Goal: Communication & Community: Answer question/provide support

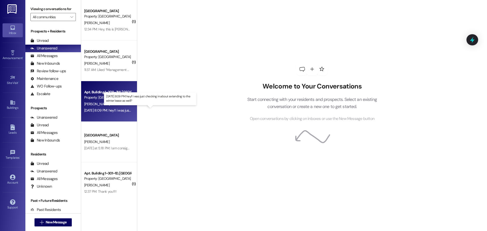
click at [98, 110] on div "[DATE] 8:09 PM: hey!! i was just checking in about extending to the winter leas…" at bounding box center [148, 110] width 129 height 5
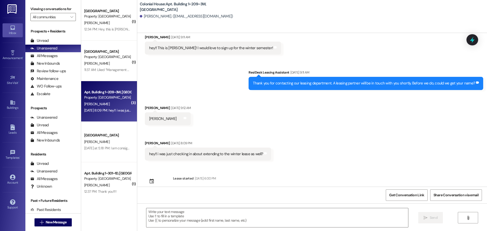
scroll to position [22, 0]
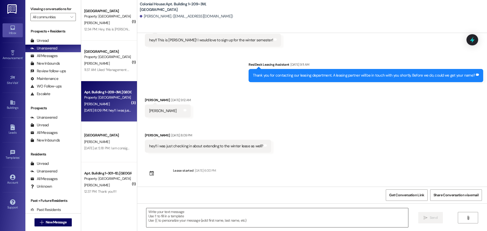
click at [166, 221] on textarea at bounding box center [277, 217] width 262 height 19
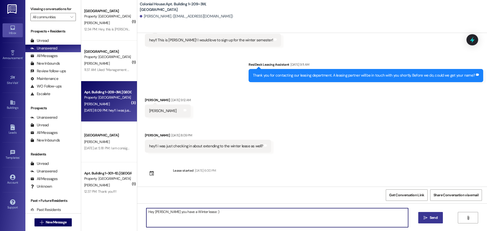
type textarea "Hey [PERSON_NAME] you have a Winter lease :)"
click at [427, 218] on icon "" at bounding box center [426, 218] width 4 height 4
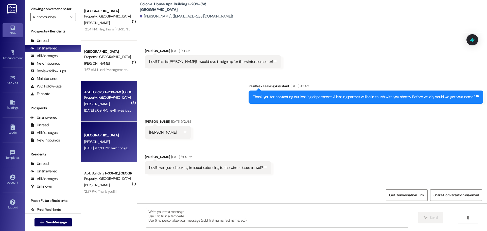
scroll to position [0, 0]
click at [113, 149] on div "[DATE] at 5:18 PM: I am consigning for my daughter [DATE] at 5:18 PM: I am cons…" at bounding box center [121, 148] width 74 height 5
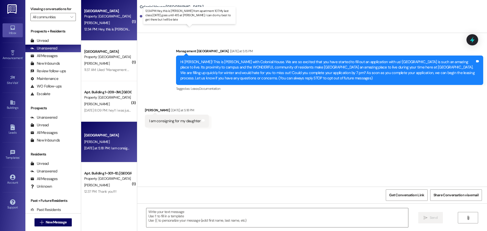
click at [102, 29] on div "12:34 PM: Hey, this is [PERSON_NAME] from apartment 107. My last class [DATE] g…" at bounding box center [201, 29] width 235 height 5
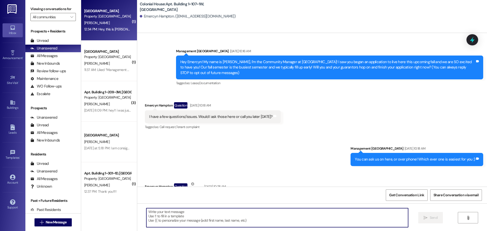
click at [183, 217] on textarea at bounding box center [277, 217] width 262 height 19
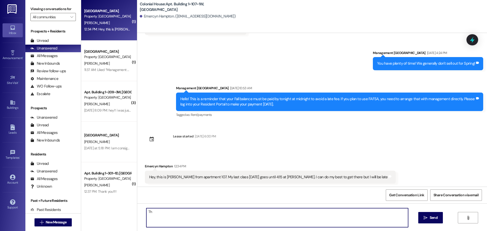
scroll to position [1394, 0]
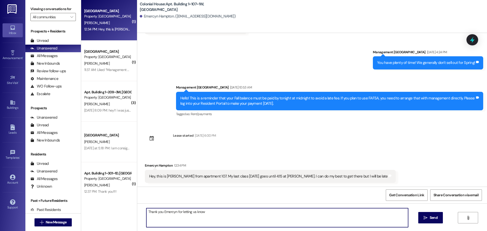
type textarea "Thank you Emercyn for letting us know!"
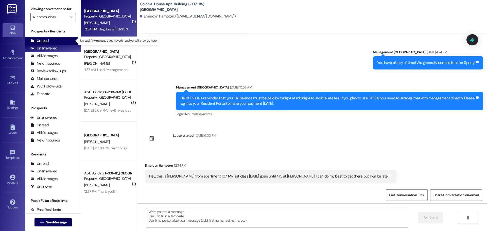
click at [55, 42] on div "Unread (0)" at bounding box center [53, 41] width 56 height 8
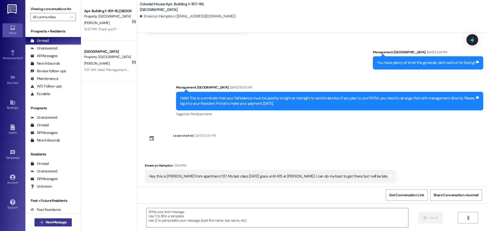
click at [55, 219] on button " New Message" at bounding box center [54, 223] width 38 height 8
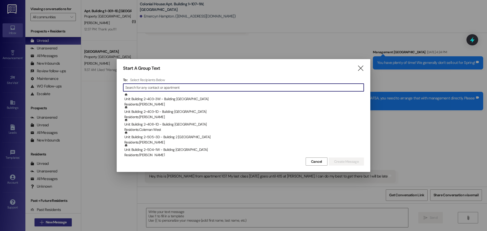
type input "E"
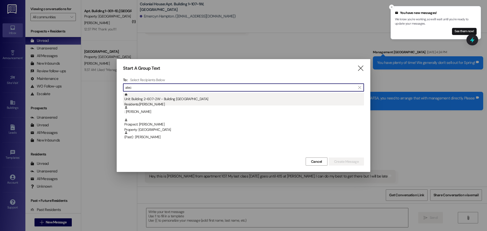
type input "alec"
click at [188, 102] on div "Residents: Alec Shellman" at bounding box center [244, 104] width 240 height 5
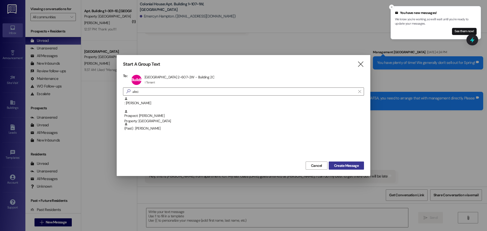
click at [338, 164] on span "Create Message" at bounding box center [346, 165] width 25 height 5
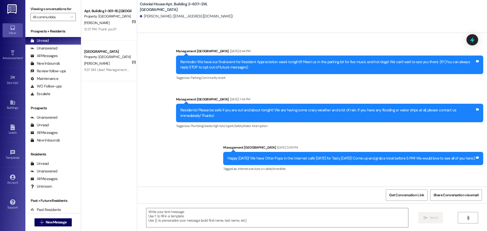
scroll to position [16346, 0]
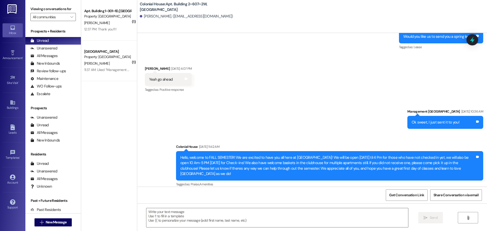
click at [181, 217] on textarea at bounding box center [277, 217] width 262 height 19
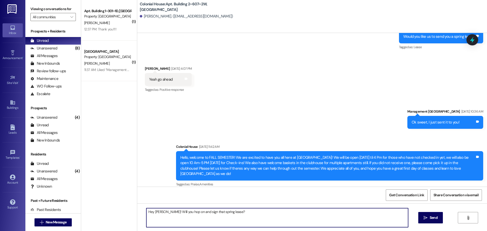
type textarea "Hey Alec! Will you hop on and sign that spring lease??"
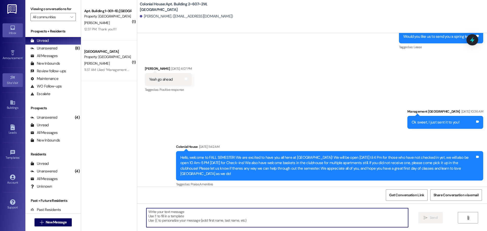
scroll to position [16257, 0]
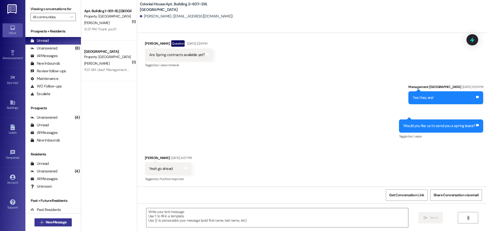
click at [59, 226] on button " New Message" at bounding box center [54, 223] width 38 height 8
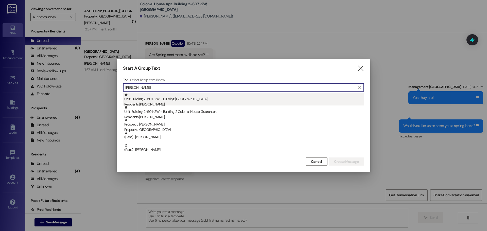
type input "morris"
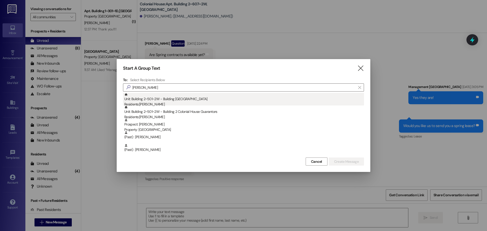
click at [155, 100] on div "Unit: Building 2~501~2W - Building 2 Colonial House Residents: D. Morris" at bounding box center [244, 100] width 240 height 14
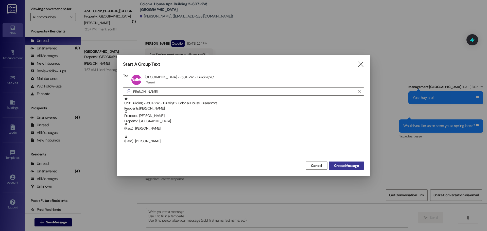
click at [337, 164] on span "Create Message" at bounding box center [346, 165] width 25 height 5
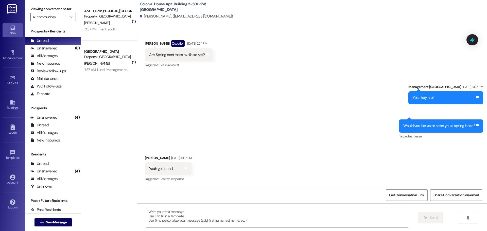
click at [168, 217] on textarea at bounding box center [277, 217] width 262 height 19
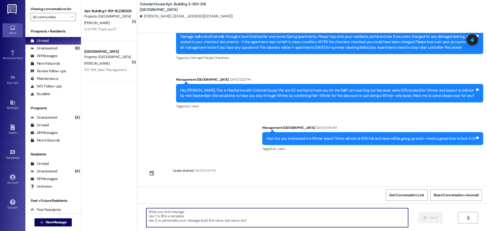
click at [168, 216] on textarea at bounding box center [277, 217] width 262 height 19
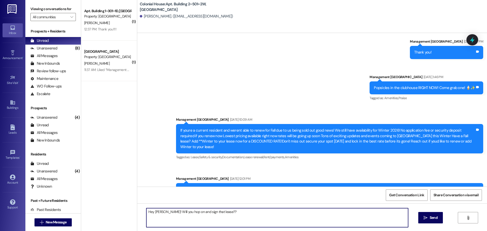
click at [184, 226] on textarea "Hey Aaron! Will you hop on and sign that lease??" at bounding box center [277, 217] width 262 height 19
type textarea "Hey Aaron! Will you hop on and sign that lease??"
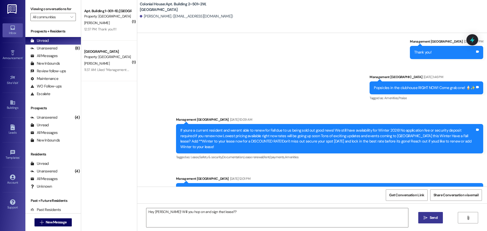
click at [431, 214] on button " Send" at bounding box center [431, 217] width 25 height 11
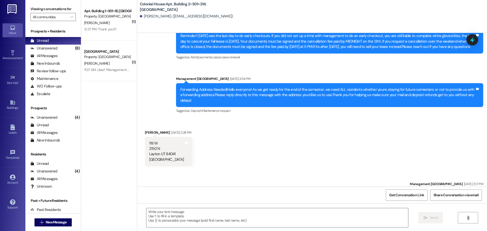
scroll to position [6190, 0]
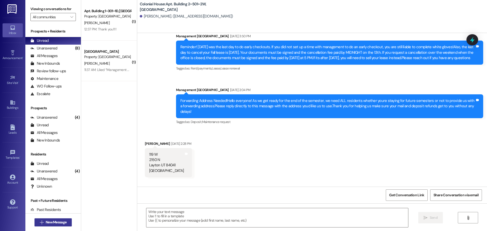
click at [39, 219] on button " New Message" at bounding box center [54, 223] width 38 height 8
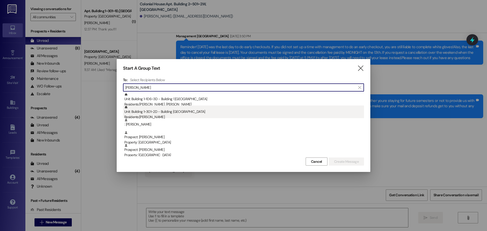
type input "Ashlyn"
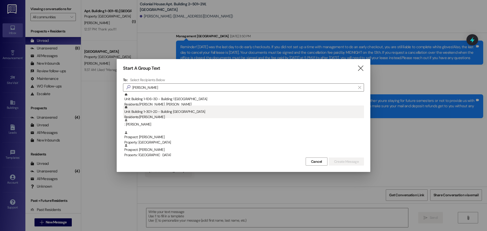
click at [221, 109] on div "Unit: Building 1~301~2D - Building 1 Colonial House Residents: Ashlyn Danielson" at bounding box center [244, 113] width 240 height 14
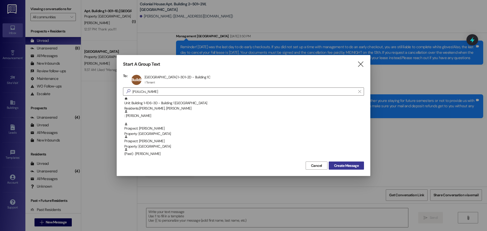
click at [349, 163] on span "Create Message" at bounding box center [346, 165] width 25 height 5
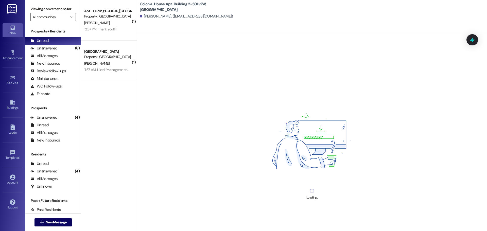
click at [191, 221] on div "Loading..." at bounding box center [312, 148] width 350 height 231
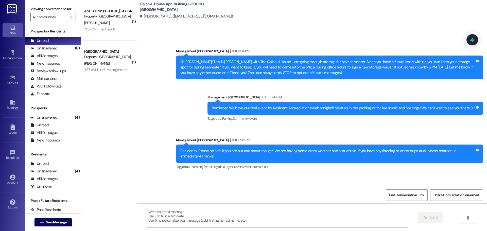
scroll to position [5221, 0]
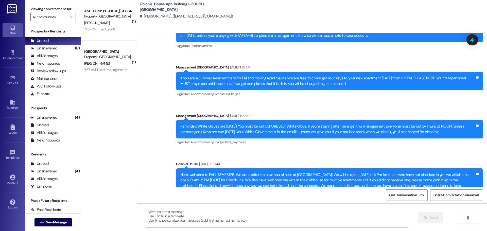
click at [189, 220] on textarea at bounding box center [277, 217] width 262 height 19
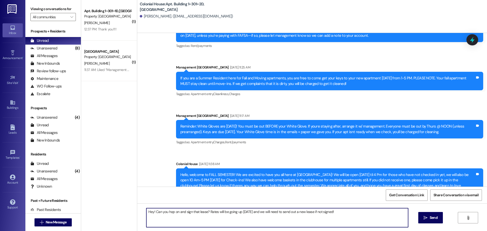
click at [186, 220] on textarea "Hey! Can you hop on and sign that lease? Rates will be going up today and we wi…" at bounding box center [277, 217] width 262 height 19
type textarea "Hey! Can you hop on and sign that lease? Rates will be going up today and we wi…"
click at [441, 217] on button " Send" at bounding box center [431, 217] width 25 height 11
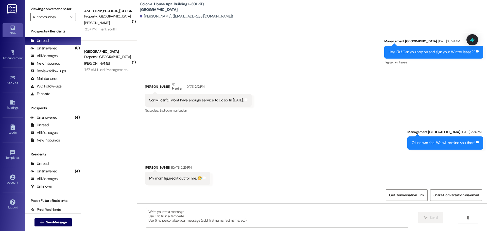
scroll to position [4897, 0]
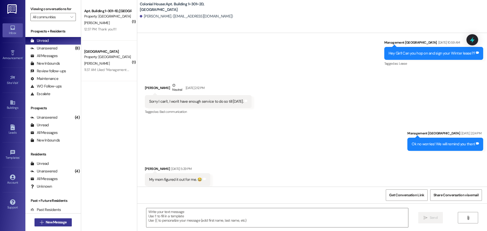
click at [67, 225] on button " New Message" at bounding box center [54, 223] width 38 height 8
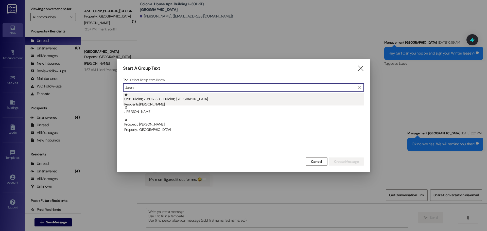
type input "Jaron"
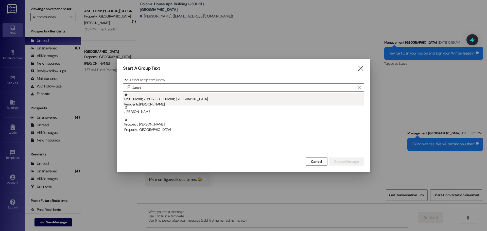
click at [152, 99] on div "Unit: Building 2~506~3D - Building 2 Colonial House Residents: Jaron Martinsen" at bounding box center [244, 100] width 240 height 14
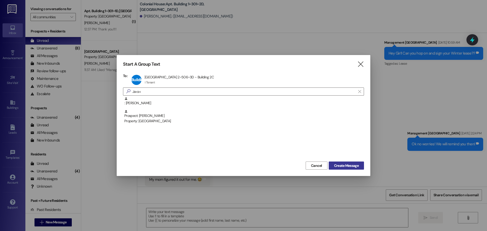
click at [344, 167] on span "Create Message" at bounding box center [346, 165] width 25 height 5
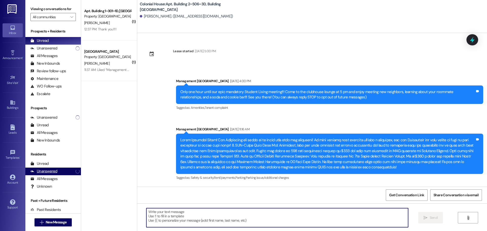
scroll to position [8449, 0]
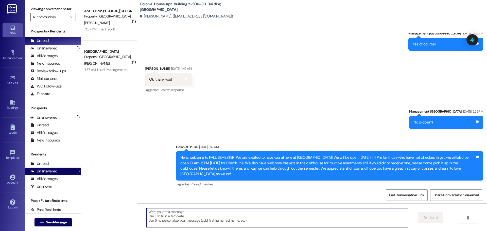
click at [184, 220] on textarea at bounding box center [277, 217] width 262 height 19
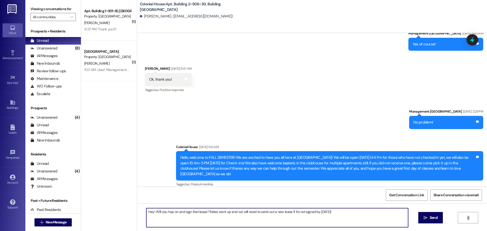
click at [184, 220] on textarea "Hey! Will you hop on and sign that lease? Rates went up and we will need to sen…" at bounding box center [277, 217] width 262 height 19
type textarea "Hey! Will you hop on and sign that lease? Rates went up and we will need to sen…"
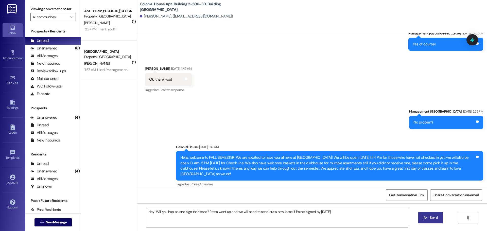
click at [438, 218] on span "Send" at bounding box center [434, 217] width 10 height 5
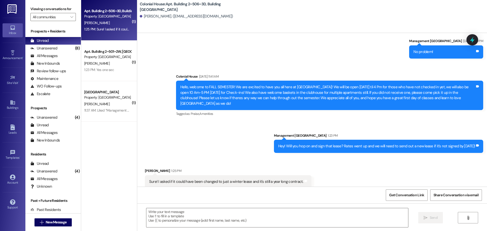
scroll to position [8520, 0]
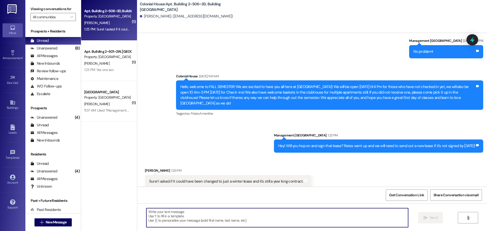
click at [172, 209] on textarea at bounding box center [277, 217] width 262 height 19
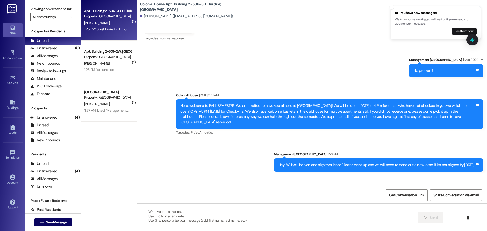
scroll to position [8469, 0]
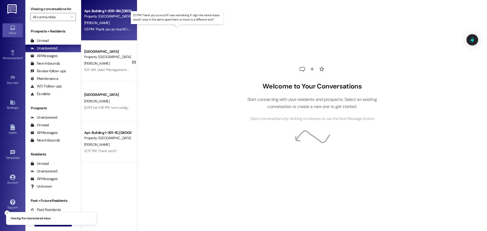
click at [103, 28] on div "1:21 PM: Thank you so much!! I was wondering if i sign the winter lease would i…" at bounding box center [181, 29] width 195 height 5
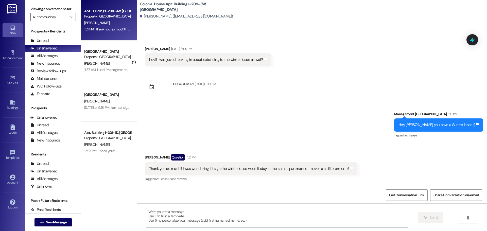
scroll to position [109, 0]
click at [241, 217] on textarea at bounding box center [277, 217] width 262 height 19
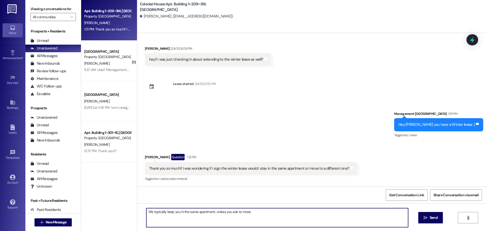
type textarea "We typically keep you in the same apartment, unless you ask to move!"
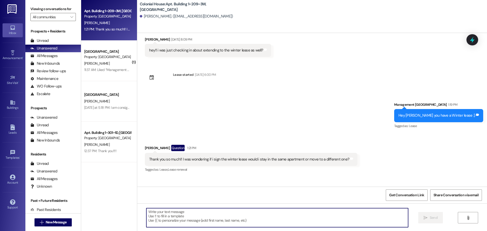
scroll to position [144, 0]
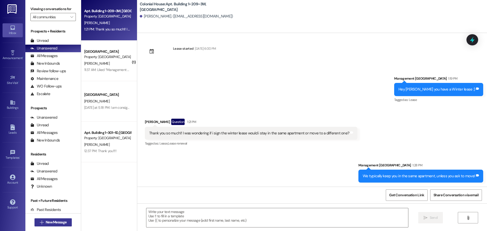
click at [55, 223] on span "New Message" at bounding box center [56, 222] width 21 height 5
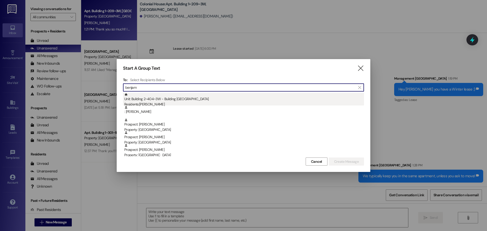
type input "benjam"
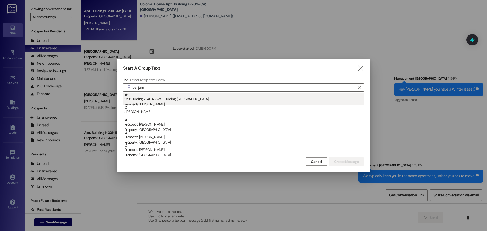
click at [186, 100] on div "Unit: Building 2~404~3W - Building 2 Colonial House Residents: Benjamin Marsh" at bounding box center [244, 100] width 240 height 14
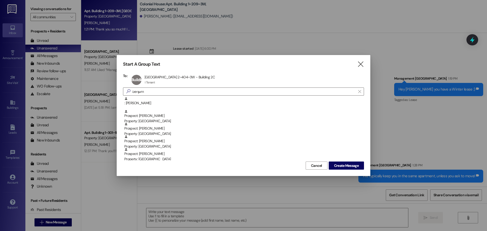
click at [352, 171] on div "Start A Group Text  To: Building 2~404~3W Apt Building 2~404~3W - Building 2C …" at bounding box center [244, 115] width 254 height 121
click at [352, 167] on span "Create Message" at bounding box center [346, 165] width 25 height 5
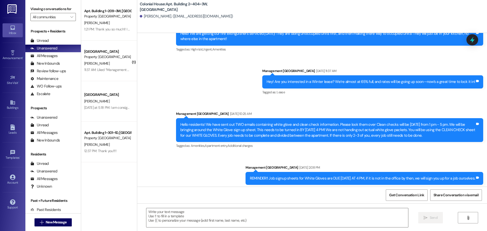
scroll to position [1108, 0]
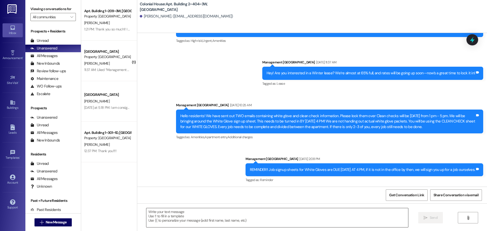
click at [168, 219] on textarea at bounding box center [277, 217] width 262 height 19
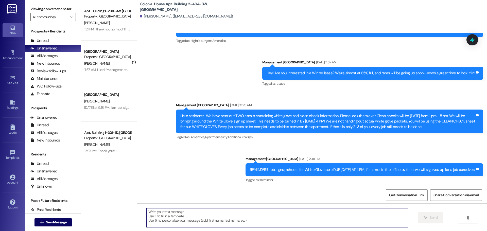
paste textarea "Hey Sadie! This is MacKenna with Colonial House 😊 We’re filling up quickly for …"
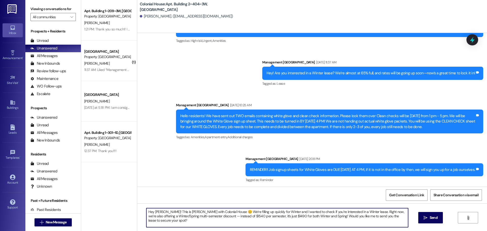
click at [157, 210] on textarea "Hey Sadie! This is MacKenna with Colonial House 😊 We’re filling up quickly for …" at bounding box center [277, 217] width 262 height 19
type textarea "Hey Benjamin! This is MacKenna with Colonial House 😊 We’re filling up quickly f…"
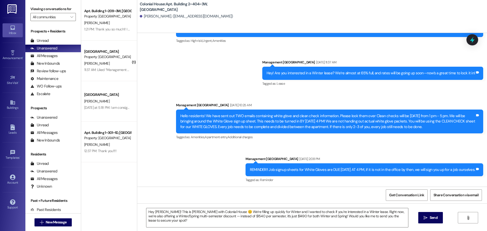
click at [366, 229] on div "Hey Benjamin! This is MacKenna with Colonial House 😊 We’re filling up quickly f…" at bounding box center [312, 223] width 350 height 38
click at [372, 222] on textarea "Hey Benjamin! This is MacKenna with Colonial House 😊 We’re filling up quickly f…" at bounding box center [277, 217] width 262 height 19
click at [432, 216] on span "Send" at bounding box center [434, 217] width 8 height 5
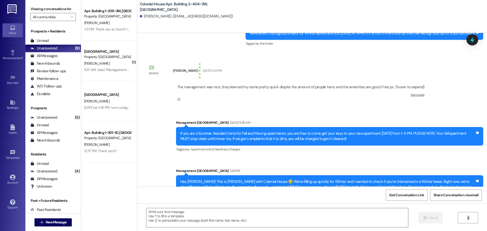
scroll to position [1250, 0]
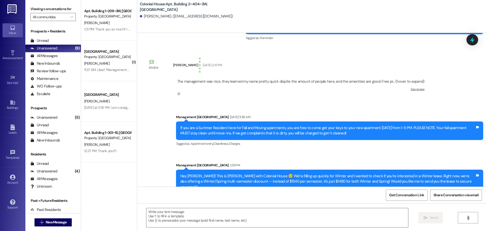
click at [225, 177] on div "Hey Benjamin! This is MacKenna with Colonial House 😊 We’re filling up quickly f…" at bounding box center [328, 182] width 295 height 16
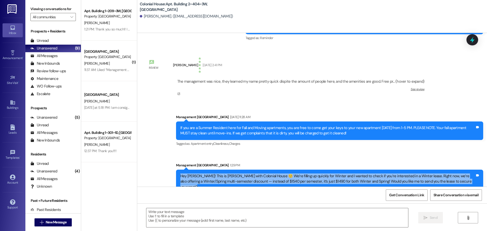
click at [225, 177] on div "Hey Benjamin! This is MacKenna with Colonial House 😊 We’re filling up quickly f…" at bounding box center [328, 182] width 295 height 16
copy div "Hey Benjamin! This is MacKenna with Colonial House 😊 We’re filling up quickly f…"
click at [57, 225] on button " New Message" at bounding box center [54, 223] width 38 height 8
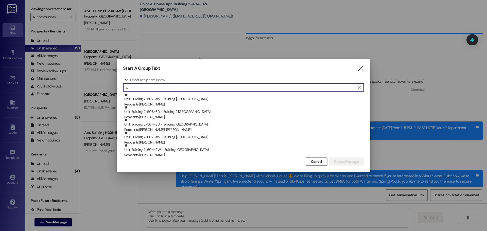
type input "t"
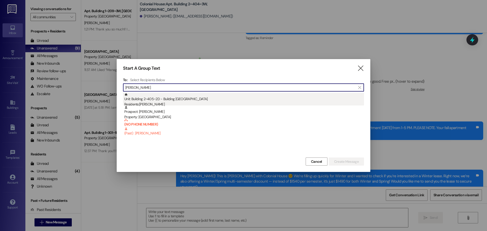
type input "vance"
click at [222, 96] on div "Unit: Building 2~405~2D - Building 2 Colonial House Residents: Vance Johnson" at bounding box center [244, 100] width 240 height 14
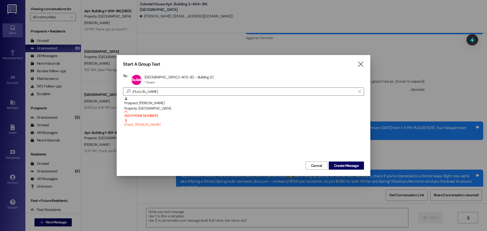
click at [344, 171] on div "Start A Group Text  To: Building 2~405~2D Apt Building 2~405~2D - Building 2C …" at bounding box center [244, 115] width 254 height 121
click at [344, 168] on span "Create Message" at bounding box center [346, 165] width 25 height 5
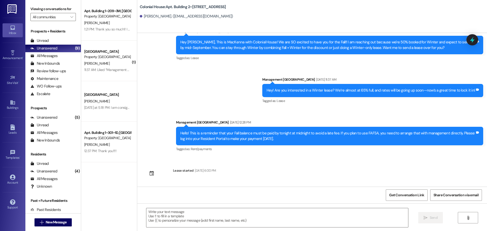
scroll to position [312, 0]
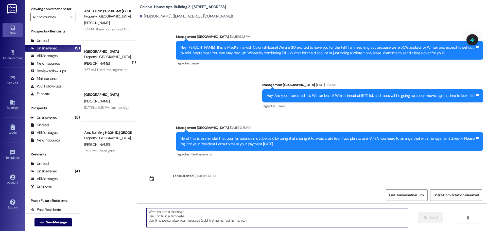
click at [176, 219] on textarea at bounding box center [277, 217] width 262 height 19
paste textarea "Hey Benjamin! This is MacKenna with Colonial House 😊 We’re filling up quickly f…"
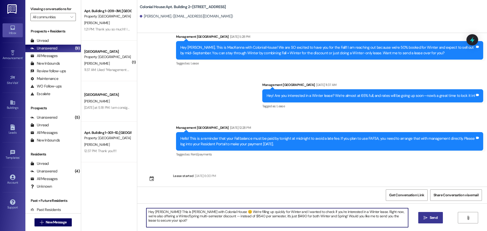
click at [162, 212] on textarea "Hey Benjamin! This is MacKenna with Colonial House 😊 We’re filling up quickly f…" at bounding box center [277, 217] width 262 height 19
type textarea "Hey Vance! This is MacKenna with Colonial House 😊 We’re filling up quickly for …"
click at [430, 217] on span "Send" at bounding box center [434, 217] width 8 height 5
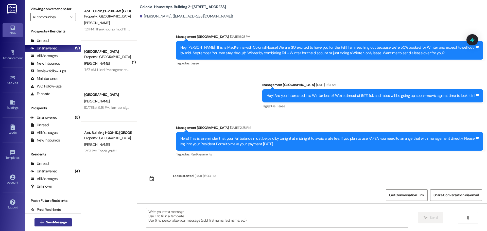
click at [45, 220] on span "New Message" at bounding box center [56, 222] width 23 height 5
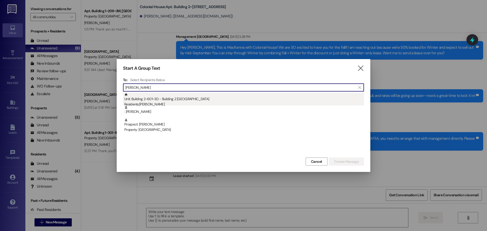
type input "jason lar"
click at [182, 94] on div "Unit: Building 2~601~3D - Building 2 Colonial House Residents: Jason Larson" at bounding box center [244, 100] width 240 height 14
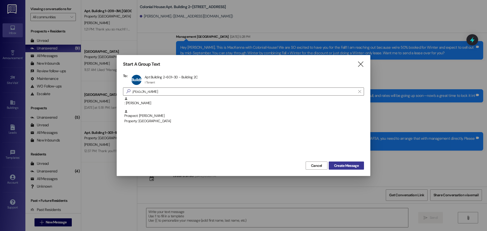
click at [356, 169] on button "Create Message" at bounding box center [346, 166] width 35 height 8
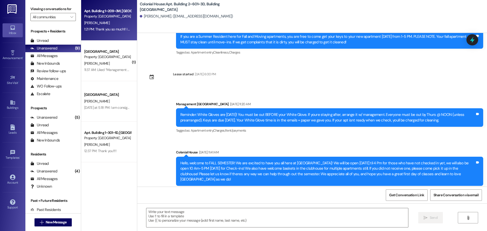
scroll to position [6250, 0]
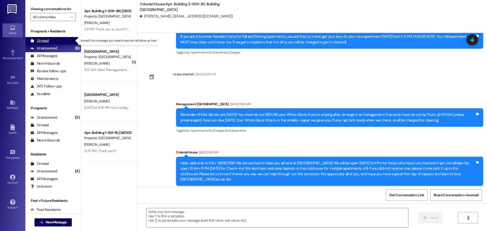
click at [60, 39] on div "Unread (0)" at bounding box center [53, 41] width 56 height 8
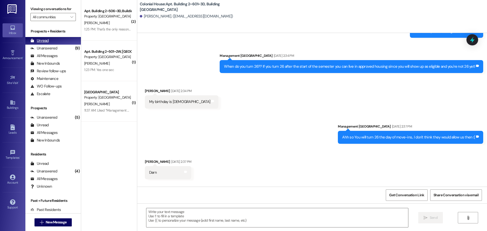
scroll to position [5685, 0]
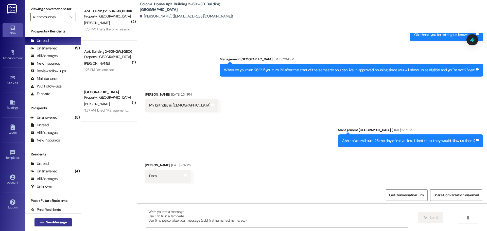
click at [63, 221] on span "New Message" at bounding box center [56, 222] width 21 height 5
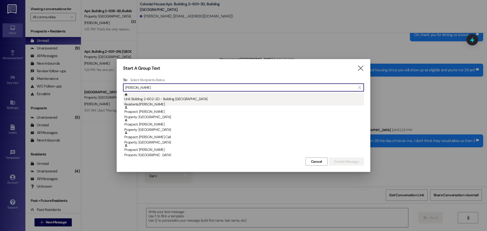
type input "Carter"
click at [178, 99] on div "Unit: Building 2~602~2D - Building 2 Colonial House Residents: Carter Sanford" at bounding box center [244, 100] width 240 height 14
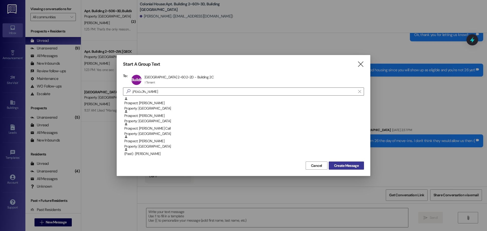
click at [358, 168] on span "Create Message" at bounding box center [346, 165] width 25 height 5
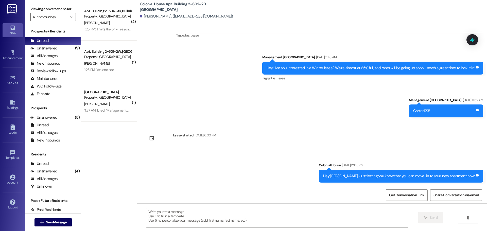
scroll to position [333, 0]
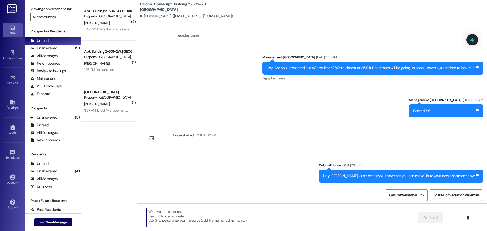
click at [183, 217] on textarea at bounding box center [277, 217] width 262 height 19
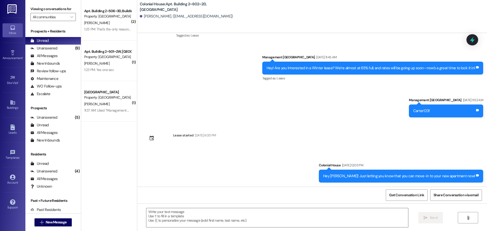
drag, startPoint x: 199, startPoint y: 193, endPoint x: 200, endPoint y: 188, distance: 5.1
click at [193, 225] on textarea at bounding box center [277, 217] width 262 height 19
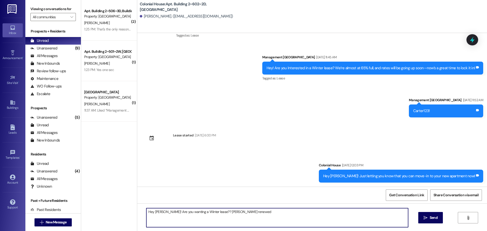
type textarea "Hey Carter! Are you wanting a Winter lease?? Connor renewed!"
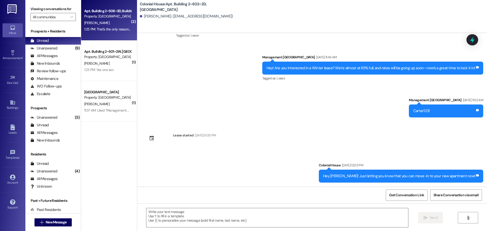
click at [94, 29] on div "1:25 PM: That's the only reason I still haven't signed it 1:25 PM: That's the o…" at bounding box center [121, 29] width 75 height 5
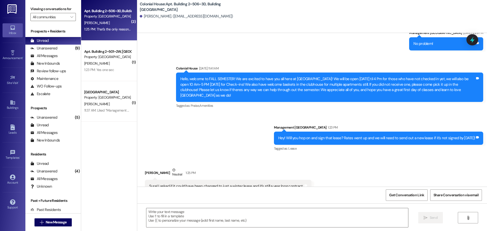
scroll to position [8576, 0]
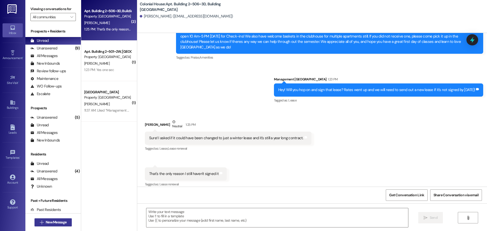
click at [62, 219] on button " New Message" at bounding box center [54, 223] width 38 height 8
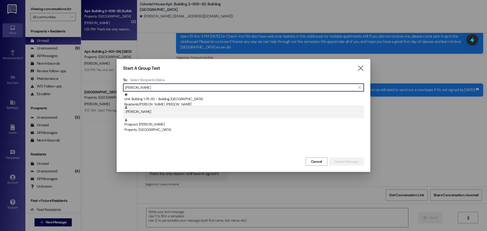
type input "Rachel wah"
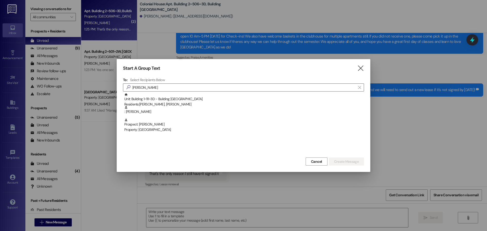
drag, startPoint x: 158, startPoint y: 112, endPoint x: 295, endPoint y: 159, distance: 144.9
click at [158, 112] on div ": rachel wahl" at bounding box center [244, 110] width 240 height 9
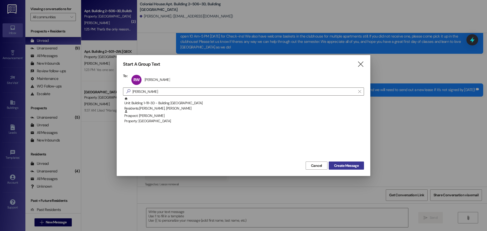
click at [343, 163] on span "Create Message" at bounding box center [346, 165] width 25 height 5
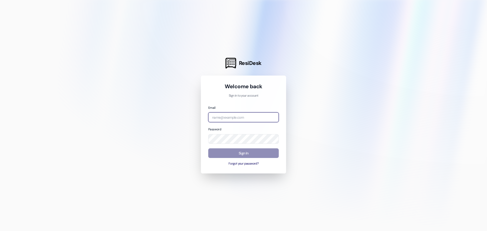
type input "management.colonialhouse@redstoneresidential.com"
click at [236, 150] on button "Sign In" at bounding box center [243, 154] width 71 height 10
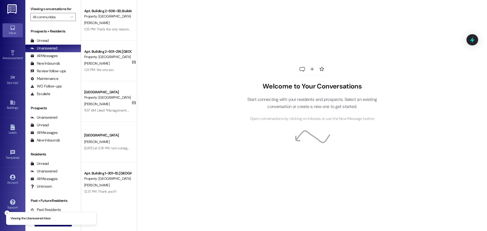
drag, startPoint x: 184, startPoint y: 215, endPoint x: 195, endPoint y: 207, distance: 13.1
click at [188, 213] on div "Welcome to Your Conversations Start connecting with your residents and prospect…" at bounding box center [312, 115] width 350 height 231
click at [331, 101] on p "Start connecting with your residents and prospects. Select an existing conversa…" at bounding box center [312, 103] width 145 height 14
click at [49, 223] on span "New Message" at bounding box center [56, 222] width 21 height 5
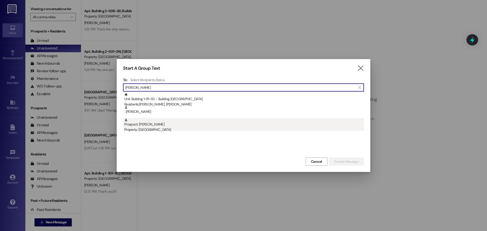
type input "rachel wah"
click at [146, 129] on div "Property: Colonial House" at bounding box center [244, 129] width 240 height 5
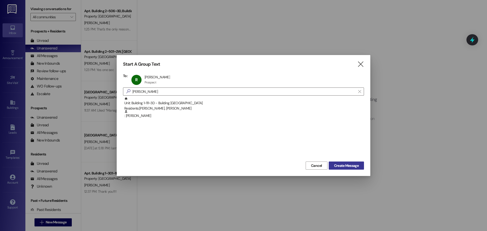
click at [352, 167] on span "Create Message" at bounding box center [346, 165] width 25 height 5
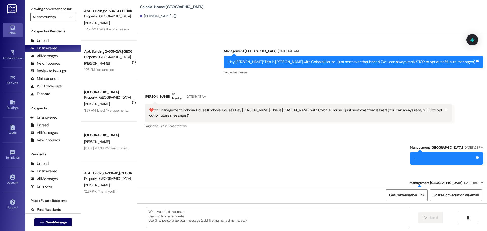
click at [200, 222] on textarea at bounding box center [277, 217] width 262 height 19
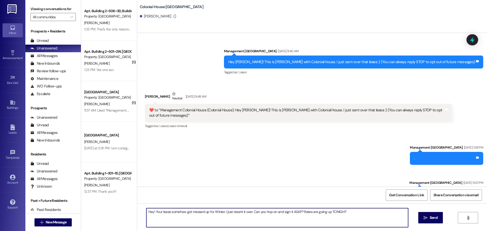
click at [201, 218] on textarea "Hey! Your lease somehow got messed up for Winter. I just resent it over. Can yo…" at bounding box center [277, 217] width 262 height 19
type textarea "Hey! Your lease somehow got messed up for Winter. I just resent it over. Can yo…"
click at [433, 213] on button " Send" at bounding box center [431, 217] width 25 height 11
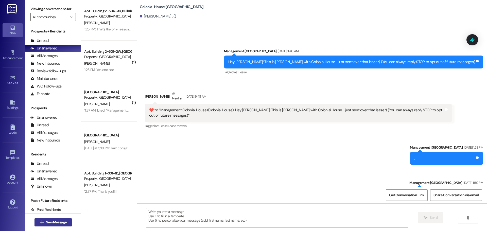
click at [54, 223] on span "New Message" at bounding box center [56, 222] width 21 height 5
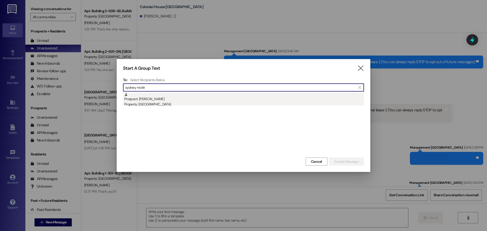
type input "sydney mottr"
click at [177, 104] on div "Property: Colonial House" at bounding box center [244, 104] width 240 height 5
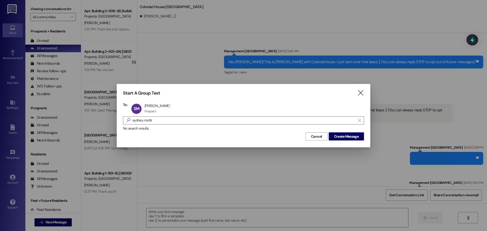
click at [359, 142] on div "Start A Group Text  To: SM sydney mottram sydney mottram Prospect Prospect cli…" at bounding box center [244, 115] width 254 height 63
click at [358, 141] on div "Start A Group Text  To: SM sydney mottram sydney mottram Prospect Prospect cli…" at bounding box center [244, 115] width 254 height 63
click at [354, 138] on span "Create Message" at bounding box center [346, 136] width 25 height 5
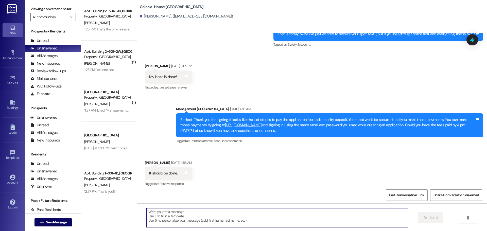
click at [180, 214] on textarea at bounding box center [277, 217] width 262 height 19
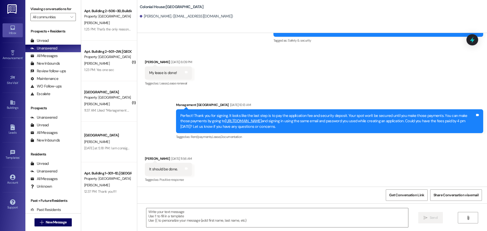
scroll to position [446, 0]
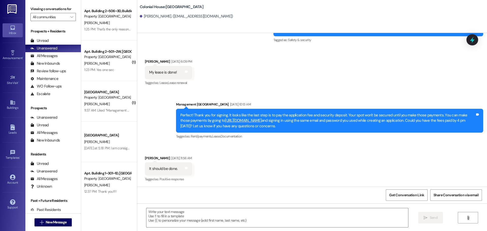
click at [211, 167] on div "Received via SMS sydney mottram Apr 07, 2025 at 11:56 AM It should be done. Tag…" at bounding box center [312, 165] width 350 height 43
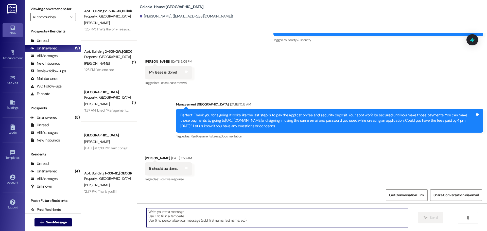
click at [197, 218] on textarea at bounding box center [277, 217] width 262 height 19
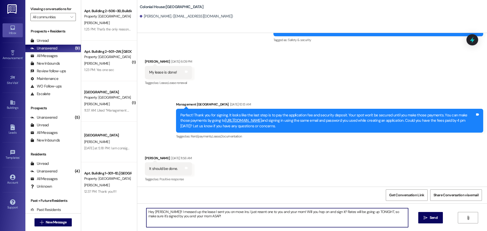
click at [311, 214] on textarea "Hey Sydney!! I messed up the lease I sent you on move ins. I just resent one to…" at bounding box center [277, 217] width 262 height 19
type textarea "Hey Sydney!! I messed up the lease I sent you on move ins. I just resent one to…"
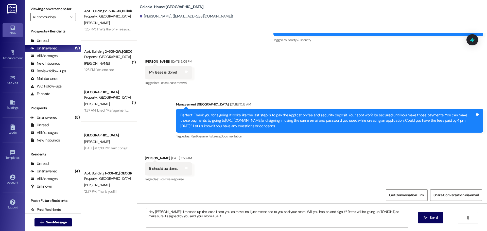
click at [417, 216] on div "Hey Sydney!! I messed up the lease I sent you on move ins. I just resent one to…" at bounding box center [312, 223] width 350 height 38
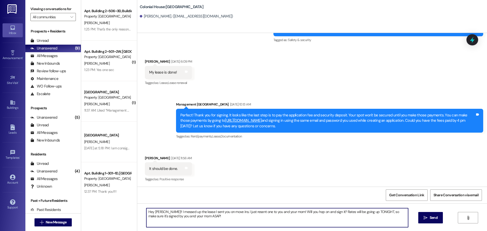
click at [231, 218] on textarea "Hey Sydney!! I messed up the lease I sent you on move ins. I just resent one to…" at bounding box center [277, 217] width 262 height 19
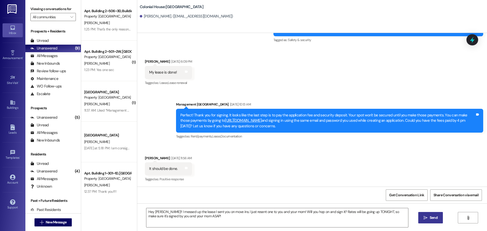
click at [427, 221] on span " Send" at bounding box center [431, 217] width 16 height 5
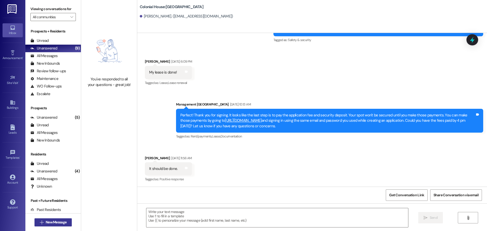
click at [46, 222] on span "New Message" at bounding box center [56, 222] width 21 height 5
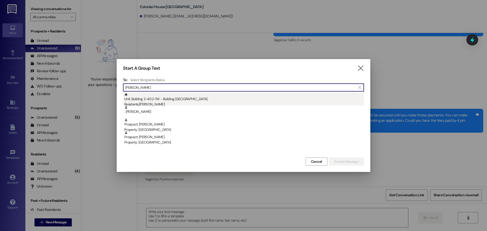
type input "pierce"
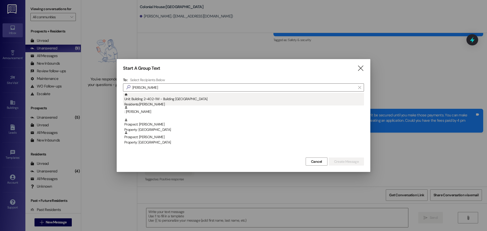
click at [214, 102] on div "Residents: Pierce Nielsen" at bounding box center [244, 104] width 240 height 5
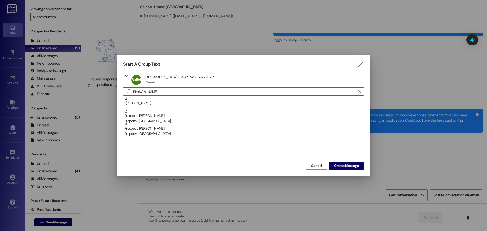
click at [344, 170] on div "Start A Group Text  To: Building 2~402~1W Apt Building 2~402~1W - Building 2C …" at bounding box center [244, 115] width 254 height 121
click at [345, 168] on span "Create Message" at bounding box center [346, 165] width 25 height 5
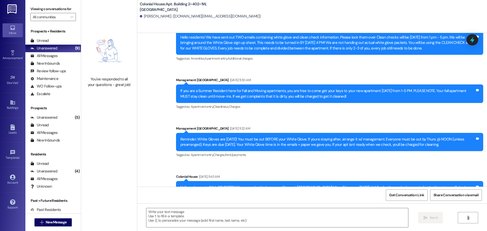
scroll to position [3772, 0]
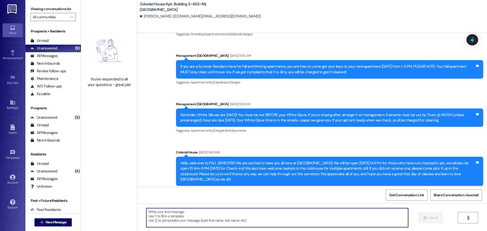
click at [183, 224] on textarea at bounding box center [277, 217] width 262 height 19
click at [183, 223] on textarea "Hey, do you want a Winter lease?" at bounding box center [277, 217] width 262 height 19
click at [182, 224] on textarea "Hey, do you want a Winter lease?" at bounding box center [277, 217] width 262 height 19
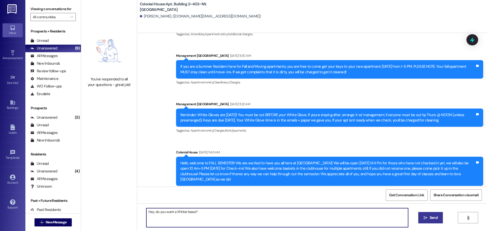
type textarea "Hey, do you want a Winter lease?"
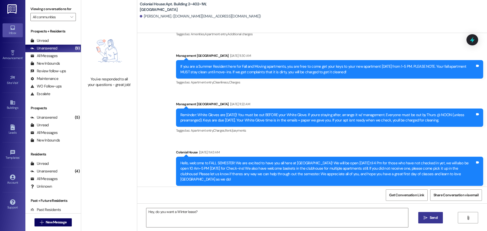
click at [439, 217] on button " Send" at bounding box center [431, 217] width 25 height 11
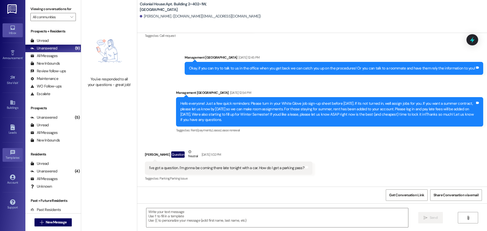
scroll to position [2383, 0]
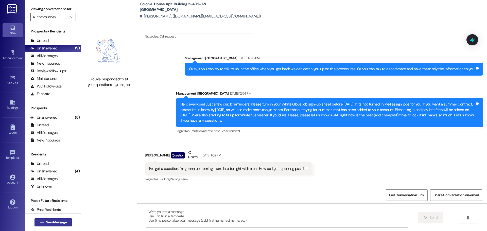
click at [46, 224] on span "New Message" at bounding box center [56, 222] width 21 height 5
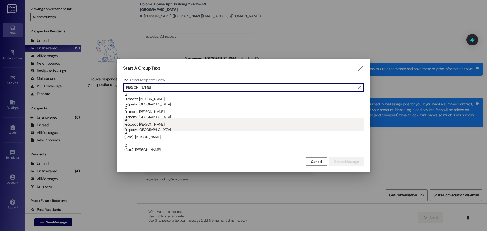
type input "dylan"
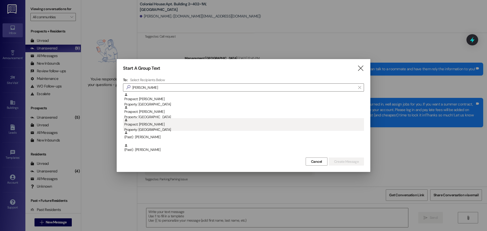
click at [205, 125] on div "Prospect: Dylan Asay Property: Colonial House" at bounding box center [244, 125] width 240 height 14
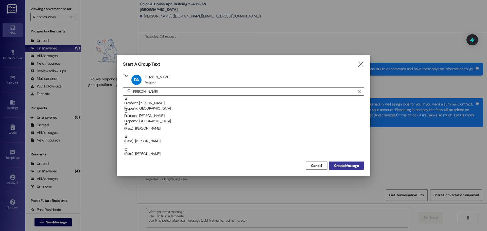
click at [350, 164] on span "Create Message" at bounding box center [346, 165] width 25 height 5
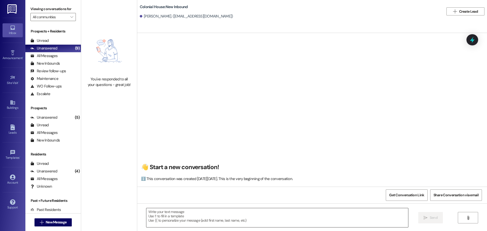
click at [193, 216] on textarea at bounding box center [277, 217] width 262 height 19
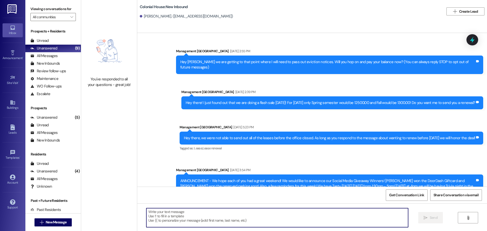
scroll to position [8809, 0]
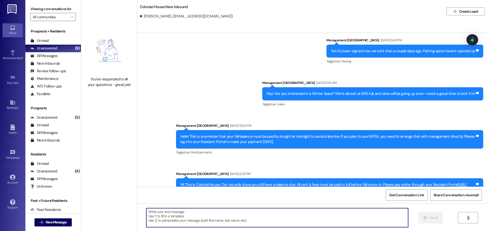
paste textarea "Hey, do you want a Winter lease?"
type textarea "Hey, do you want a Winter lease?"
click at [425, 213] on button " Send" at bounding box center [431, 217] width 25 height 11
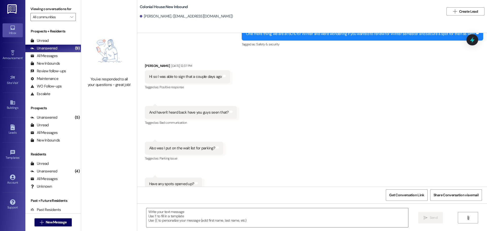
scroll to position [8626, 0]
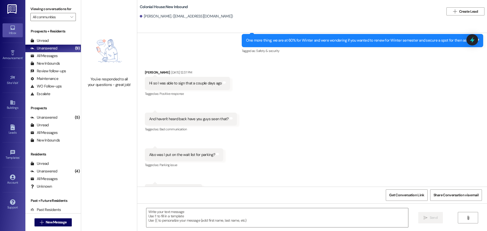
click at [195, 85] on div "Received via SMS Dylan Asay Aug 27, 2025 at 12:37 PM Hi so I was able to sign t…" at bounding box center [312, 133] width 350 height 150
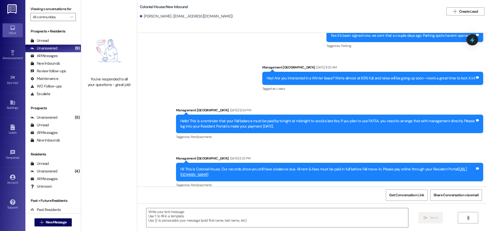
scroll to position [8844, 0]
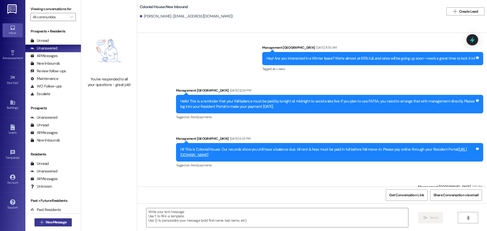
drag, startPoint x: 46, startPoint y: 224, endPoint x: 47, endPoint y: 219, distance: 4.7
click at [47, 219] on button " New Message" at bounding box center [54, 223] width 38 height 8
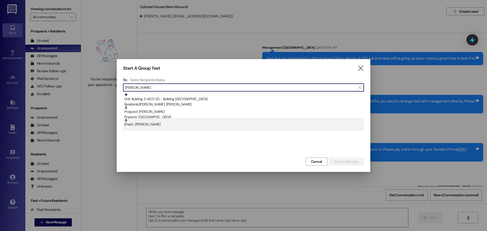
type input "chandler jone"
click at [167, 120] on div "(Past) : Chandler Jones" at bounding box center [244, 122] width 240 height 9
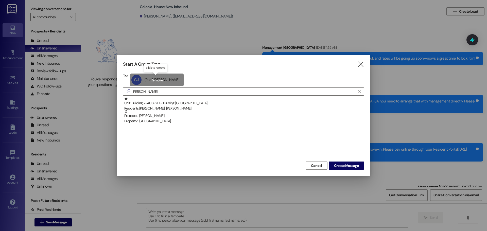
click at [171, 80] on div "CJ (Past) Chandler Jones (Past) Chandler Jones click to remove" at bounding box center [157, 80] width 54 height 13
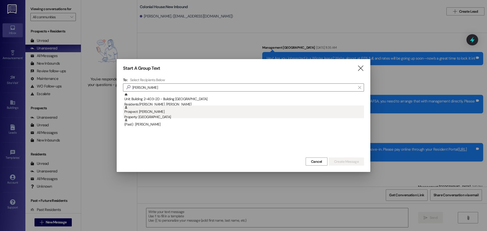
click at [173, 116] on div "Property: Colonial House" at bounding box center [244, 117] width 240 height 5
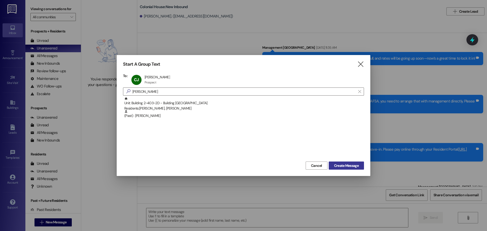
click at [356, 167] on span "Create Message" at bounding box center [346, 165] width 25 height 5
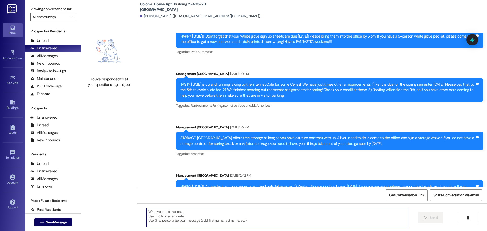
click at [174, 216] on textarea at bounding box center [277, 217] width 262 height 19
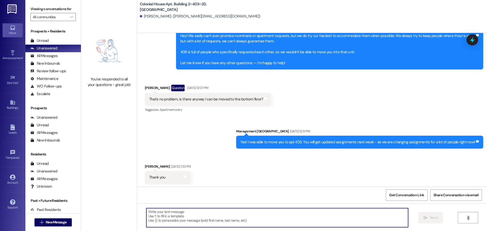
scroll to position [6801, 0]
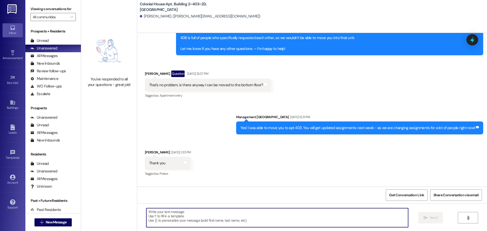
paste textarea "Hey, do you want a Winter lease?"
type textarea "Hey, do you want a Winter lease?"
click at [431, 219] on span "Send" at bounding box center [434, 217] width 8 height 5
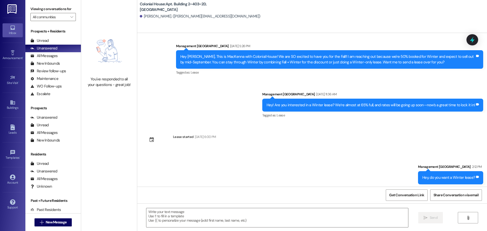
scroll to position [6993, 0]
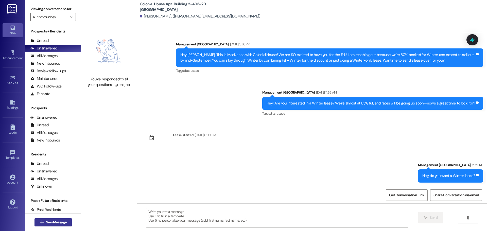
drag, startPoint x: 50, startPoint y: 221, endPoint x: 46, endPoint y: 219, distance: 4.5
click at [46, 219] on button " New Message" at bounding box center [54, 223] width 38 height 8
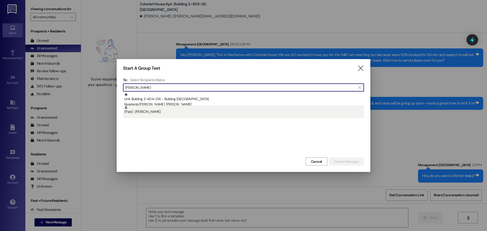
type input "kody dall"
click at [193, 113] on div "(Past) : Kody Dalling" at bounding box center [244, 110] width 240 height 9
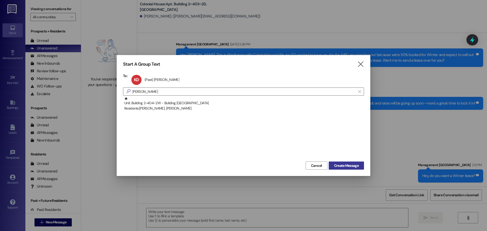
click at [355, 165] on span "Create Message" at bounding box center [346, 165] width 25 height 5
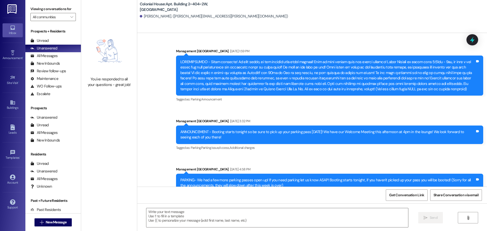
scroll to position [8270, 0]
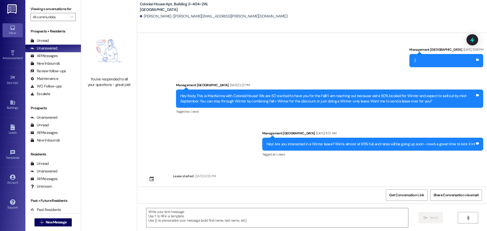
click at [164, 230] on div " Send " at bounding box center [312, 223] width 350 height 38
click at [167, 223] on textarea at bounding box center [277, 217] width 262 height 19
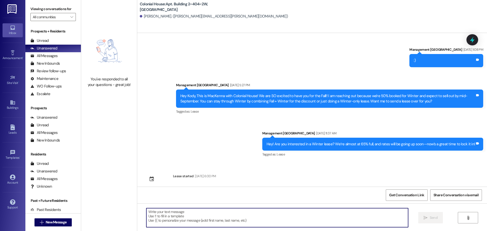
paste textarea "Hey, do you want a Winter lease?"
type textarea "Hey, do you want a Winter lease?"
click at [433, 218] on span "Send" at bounding box center [434, 217] width 8 height 5
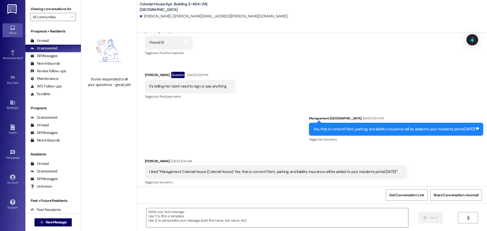
scroll to position [8113, 0]
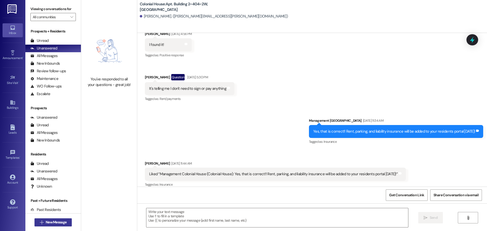
click at [40, 223] on icon "" at bounding box center [42, 223] width 4 height 4
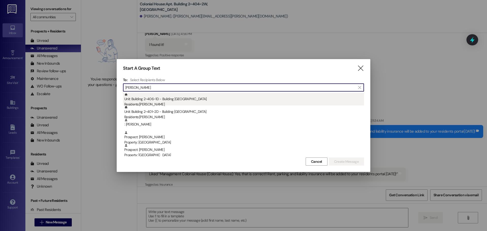
type input "joseph"
click at [196, 104] on div "Residents: Joseph Long" at bounding box center [244, 104] width 240 height 5
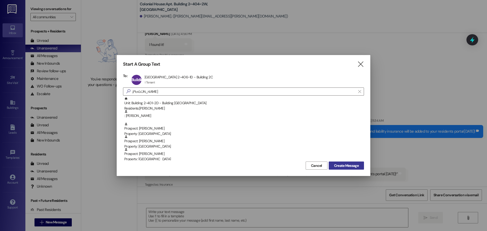
click at [357, 164] on span "Create Message" at bounding box center [346, 165] width 25 height 5
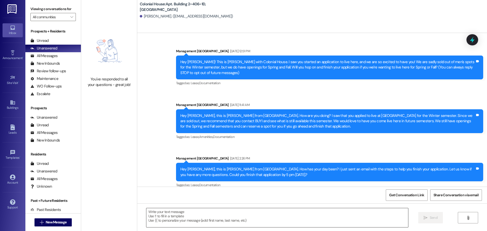
scroll to position [3693, 0]
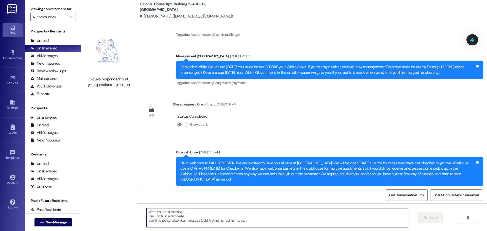
click at [197, 221] on textarea at bounding box center [277, 217] width 262 height 19
paste textarea "Hey, do you want a Winter lease?"
type textarea "Hey, do you want a Winter lease?"
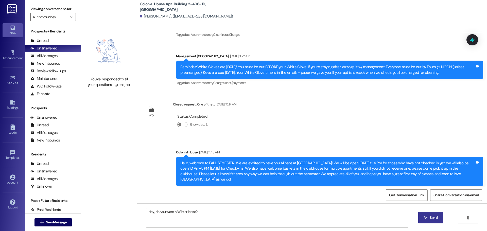
click at [430, 219] on span "Send" at bounding box center [434, 217] width 8 height 5
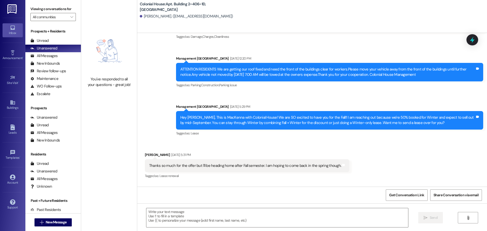
scroll to position [3114, 0]
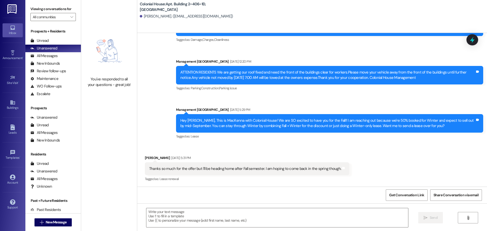
click at [56, 218] on div " New Message" at bounding box center [54, 222] width 38 height 13
click at [54, 219] on button " New Message" at bounding box center [54, 223] width 38 height 8
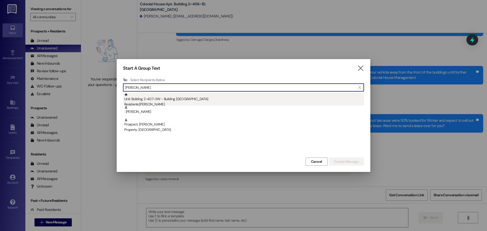
type input "james tho"
click at [180, 98] on div "Unit: Building 2~407~3W - Building 2 Colonial House Residents: James Thomas" at bounding box center [244, 100] width 240 height 14
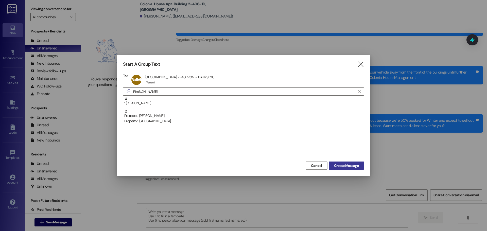
click at [335, 164] on span "Create Message" at bounding box center [346, 165] width 25 height 5
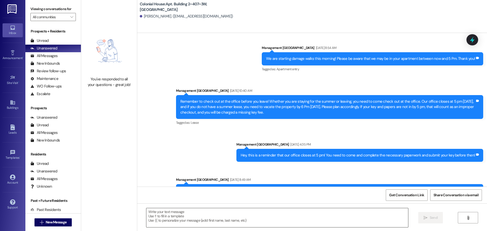
scroll to position [3460, 0]
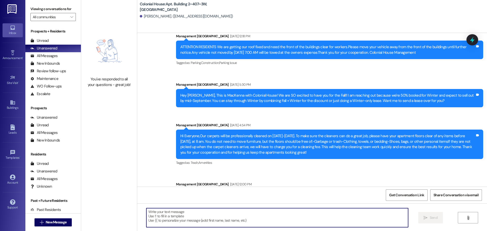
click at [182, 224] on textarea at bounding box center [277, 217] width 262 height 19
paste textarea "Hey, do you want a Winter lease?"
type textarea "Hey, do you want a Winter lease?"
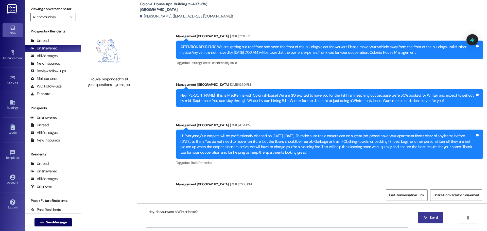
click at [436, 217] on span "Send" at bounding box center [434, 217] width 8 height 5
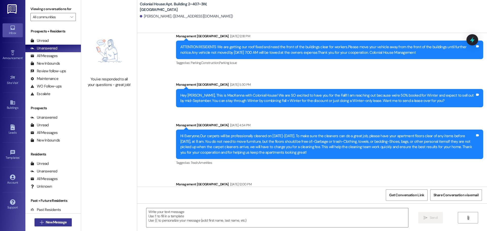
click at [55, 222] on span "New Message" at bounding box center [56, 222] width 21 height 5
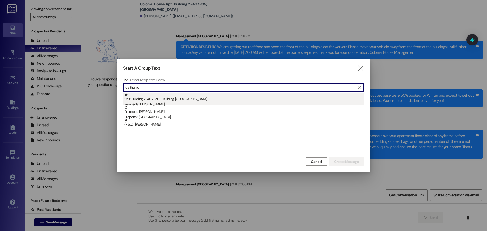
type input "daithan c"
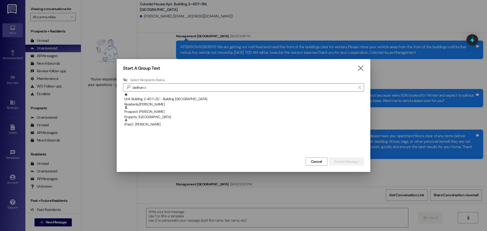
click at [271, 96] on div "Unit: Building 2~407~2D - Building 2 Colonial House Residents: DAITHAN CAMMACK" at bounding box center [244, 100] width 240 height 14
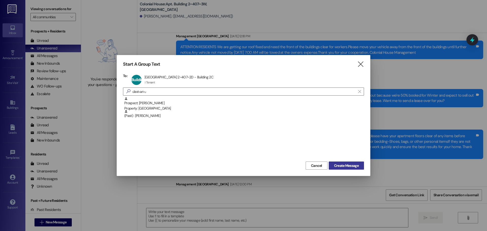
click at [362, 164] on button "Create Message" at bounding box center [346, 166] width 35 height 8
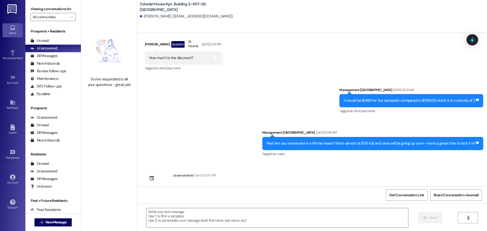
scroll to position [3145, 0]
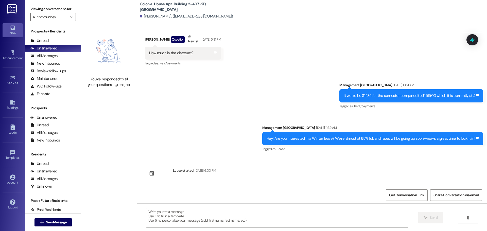
click at [191, 212] on textarea at bounding box center [277, 217] width 262 height 19
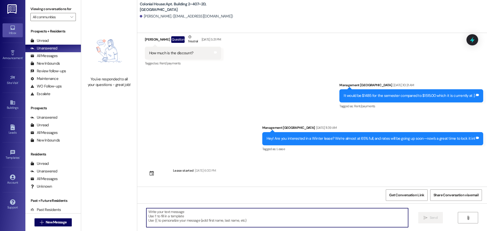
paste textarea "Hey, do you want a Winter lease?"
type textarea "Hey, do you want a Winter lease?"
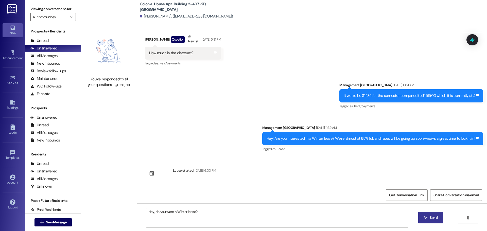
click at [436, 217] on span "Send" at bounding box center [434, 217] width 8 height 5
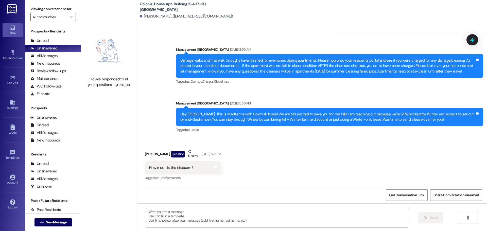
scroll to position [3029, 0]
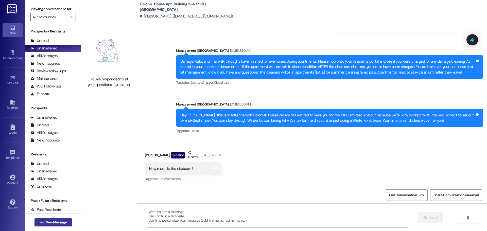
click at [46, 219] on button " New Message" at bounding box center [54, 223] width 38 height 8
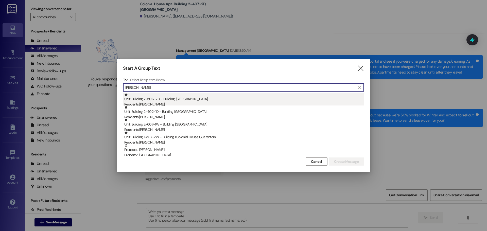
type input "samuel"
click at [186, 100] on div "Unit: Building 2~506~2D - Building 2 Colonial House Residents: Samuel Thyberg" at bounding box center [244, 100] width 240 height 14
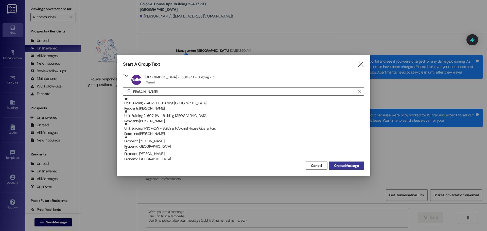
click at [335, 169] on button "Create Message" at bounding box center [346, 166] width 35 height 8
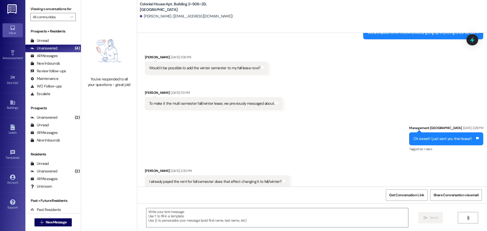
scroll to position [933, 0]
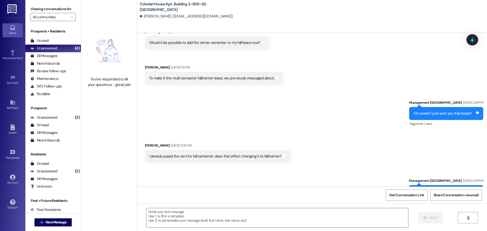
click at [194, 203] on div "Get Conversation Link Share Conversation via email" at bounding box center [312, 195] width 350 height 17
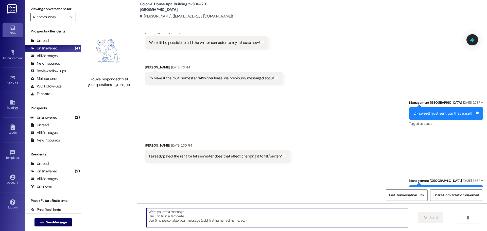
click at [188, 215] on textarea at bounding box center [277, 217] width 262 height 19
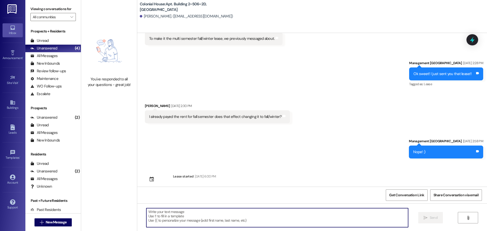
scroll to position [973, 0]
paste textarea "Hey, do you want a Winter lease?"
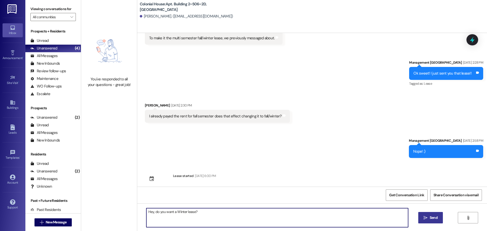
type textarea "Hey, do you want a Winter lease?"
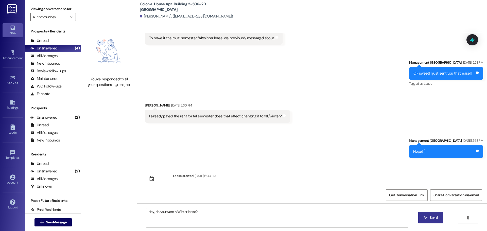
click at [424, 218] on icon "" at bounding box center [426, 218] width 4 height 4
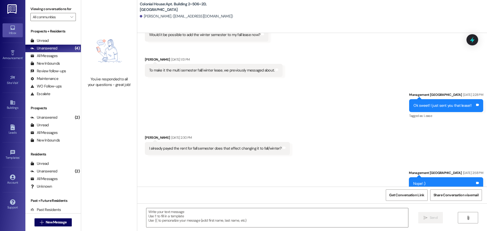
scroll to position [1008, 0]
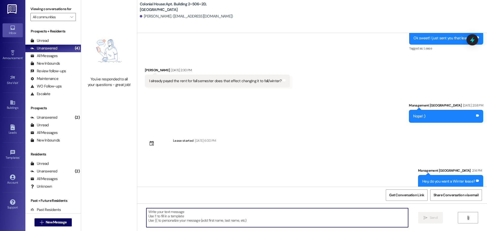
click at [191, 213] on textarea at bounding box center [277, 217] width 262 height 19
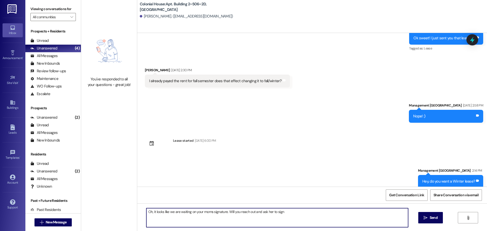
type textarea "Oh, it looks like we are waiting on your moms signature. Will you reach out and…"
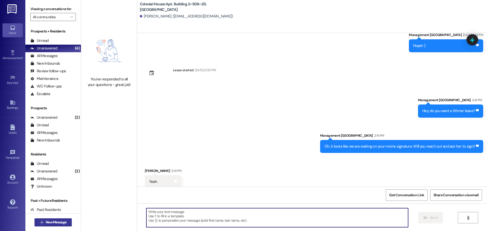
scroll to position [1079, 0]
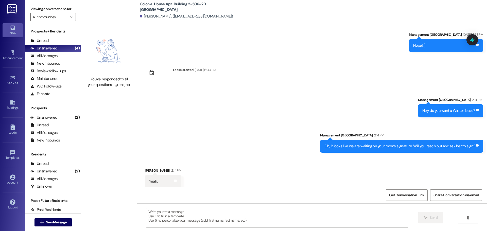
click at [50, 217] on div " New Message" at bounding box center [54, 222] width 38 height 13
click at [51, 222] on span "New Message" at bounding box center [56, 222] width 21 height 5
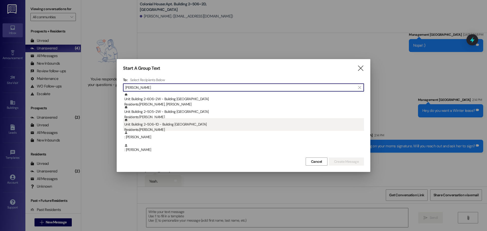
type input "parker"
click at [181, 128] on div "Residents: Parker Steed" at bounding box center [244, 129] width 240 height 5
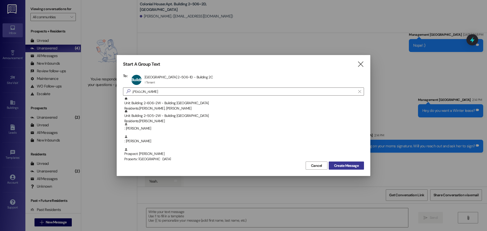
click at [338, 163] on button "Create Message" at bounding box center [346, 166] width 35 height 8
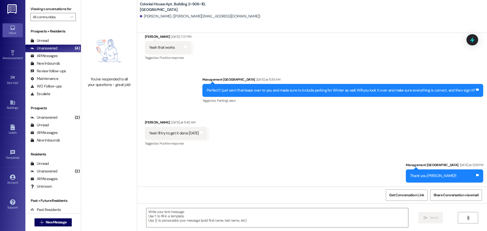
scroll to position [812, 0]
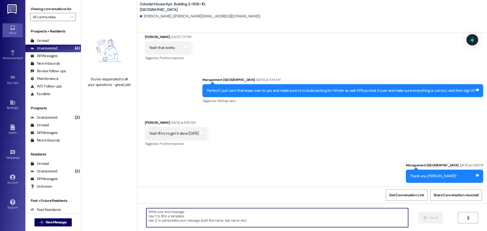
click at [162, 213] on textarea at bounding box center [277, 217] width 262 height 19
type textarea "Hey! Will you hop on and sign that lease?"
click at [60, 223] on span "New Message" at bounding box center [56, 222] width 21 height 5
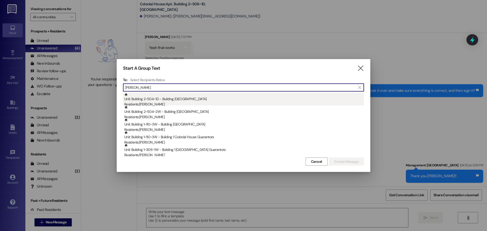
type input "ryan"
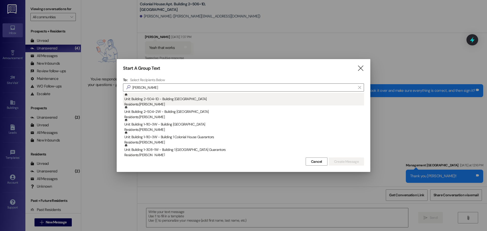
click at [179, 98] on div "Unit: Building 2~504~1D - Building 2 Colonial House Residents: Ryan Wick" at bounding box center [244, 100] width 240 height 14
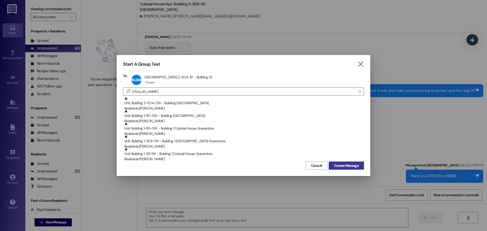
click at [351, 167] on span "Create Message" at bounding box center [346, 165] width 25 height 5
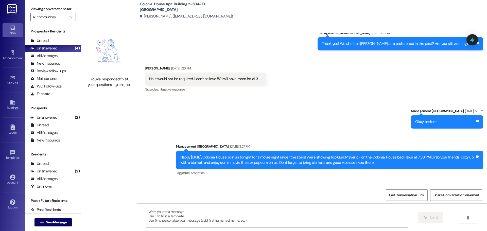
scroll to position [3671, 0]
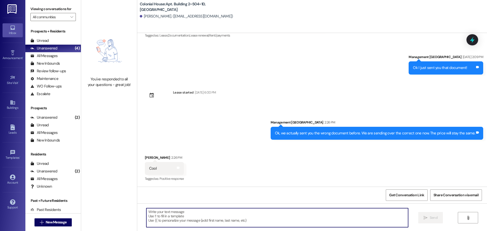
click at [176, 215] on textarea at bounding box center [277, 217] width 262 height 19
type textarea "Okay I just sent that over. Can you hop on and sign it?"
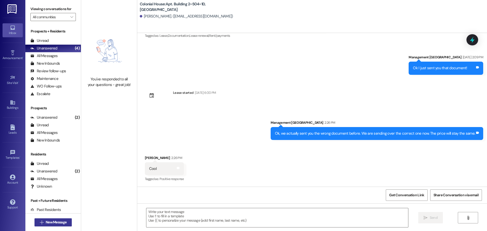
click at [49, 225] on span "New Message" at bounding box center [56, 222] width 21 height 5
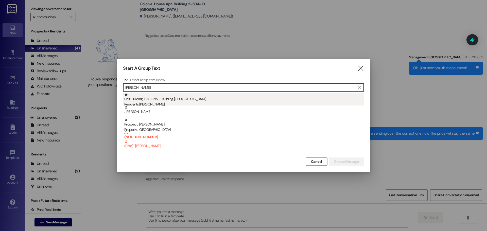
type input "joanna"
click at [177, 102] on div "Residents: Joanna Stevens" at bounding box center [244, 104] width 240 height 5
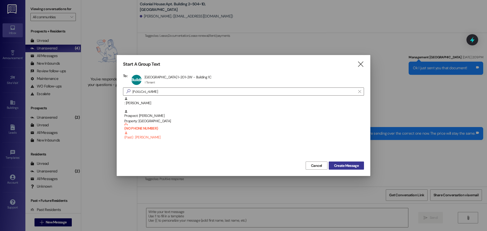
click at [351, 168] on span "Create Message" at bounding box center [346, 165] width 25 height 5
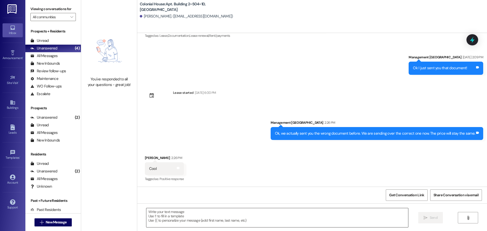
click at [197, 218] on textarea at bounding box center [277, 217] width 262 height 19
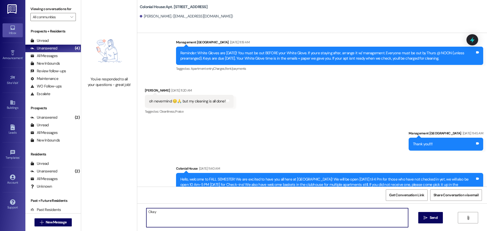
scroll to position [7097, 0]
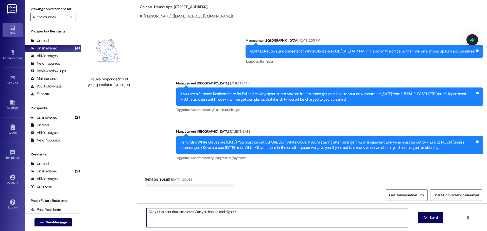
type textarea "Okay, I just sent that lease over. Can you hop on and sign it?"
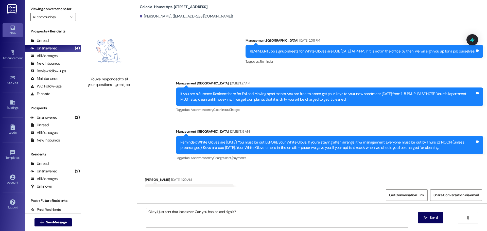
click at [433, 224] on div "Okay, I just sent that lease over. Can you hop on and sign it?  Send " at bounding box center [312, 223] width 350 height 38
click at [430, 217] on span "Send" at bounding box center [434, 217] width 8 height 5
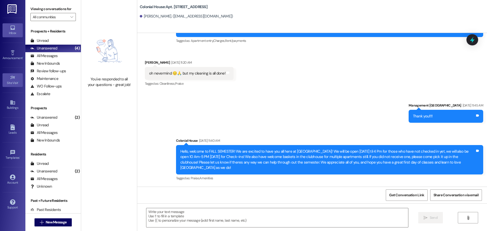
scroll to position [7222, 0]
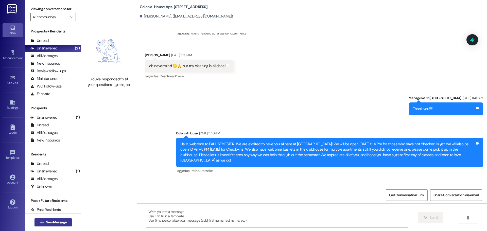
click at [47, 220] on span "New Message" at bounding box center [56, 222] width 21 height 5
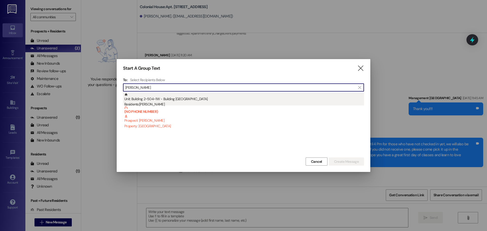
type input "Sean wick"
click at [227, 99] on div "Unit: Building 2~504~1W - Building 2 Colonial House Residents: Sean Wick" at bounding box center [244, 100] width 240 height 14
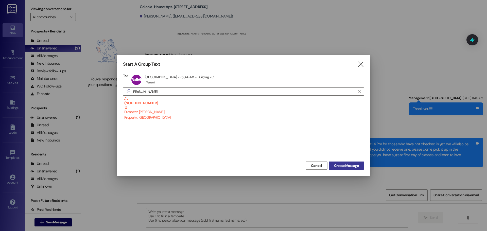
click at [357, 169] on button "Create Message" at bounding box center [346, 166] width 35 height 8
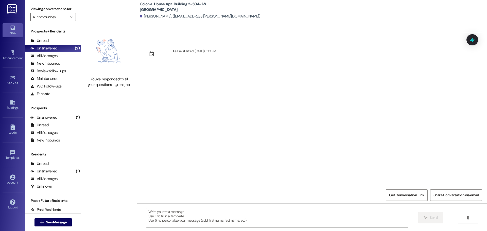
click at [177, 224] on textarea at bounding box center [277, 217] width 262 height 19
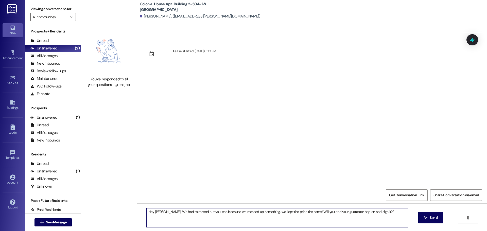
click at [392, 217] on textarea "Hey Sean! We had to resend out you leas because we messed up something, we kept…" at bounding box center [277, 217] width 262 height 19
type textarea "Hey Sean! We had to resend out you leas because we messed up something, we kept…"
click at [397, 231] on div "Hey Sean! We had to resend out you leas because we messed up something, we kept…" at bounding box center [312, 223] width 350 height 38
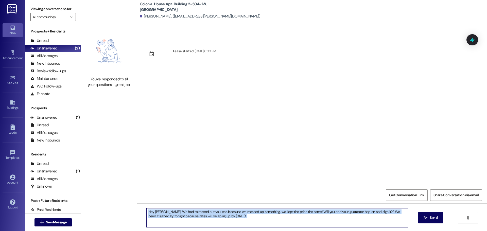
click at [397, 231] on div "Hey Sean! We had to resend out you leas because we messed up something, we kept…" at bounding box center [312, 223] width 350 height 38
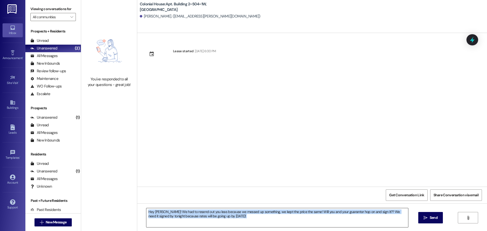
click at [385, 220] on textarea "Hey Sean! We had to resend out you leas because we messed up something, we kept…" at bounding box center [277, 217] width 262 height 19
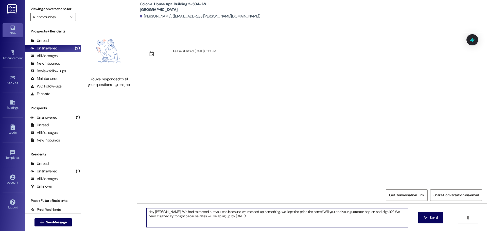
click at [385, 220] on textarea "Hey Sean! We had to resend out you leas because we messed up something, we kept…" at bounding box center [277, 217] width 262 height 19
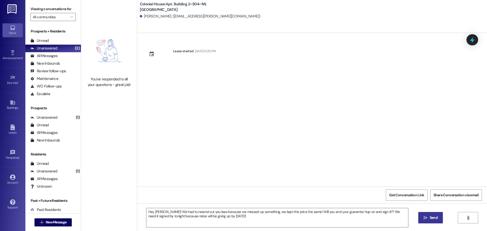
click at [440, 217] on button " Send" at bounding box center [431, 217] width 25 height 11
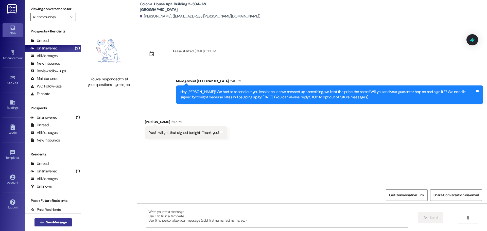
click at [58, 225] on button " New Message" at bounding box center [54, 223] width 38 height 8
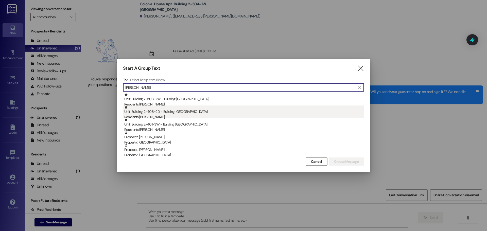
type input "Spencer"
click at [153, 115] on div "Residents: Spencer Hansen" at bounding box center [244, 117] width 240 height 5
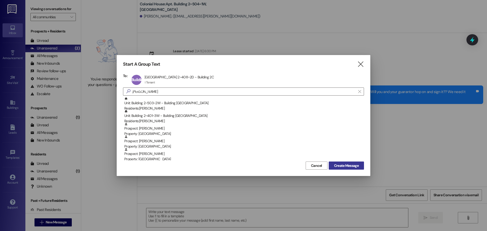
click at [355, 166] on span "Create Message" at bounding box center [346, 165] width 25 height 5
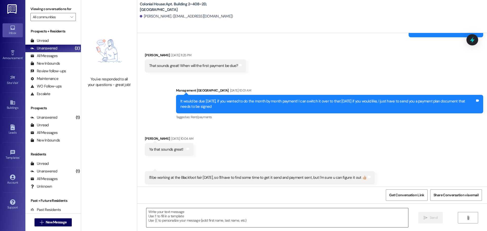
click at [170, 210] on textarea at bounding box center [277, 217] width 262 height 19
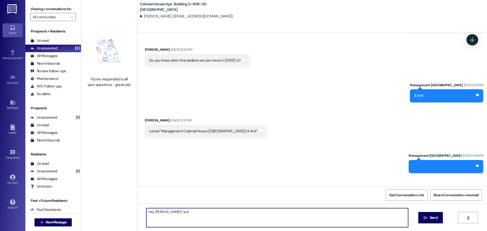
scroll to position [2131, 0]
type textarea "Hey Spencer! I just sent that lease over, will you hop on and sign it??"
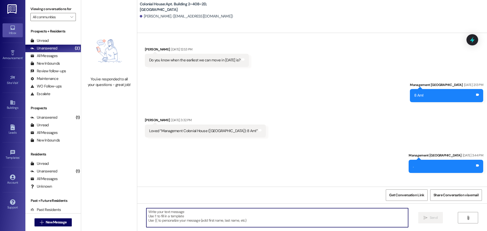
scroll to position [2080, 0]
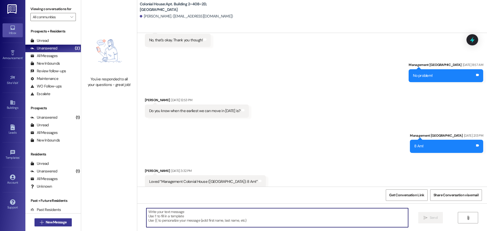
click at [58, 225] on span "New Message" at bounding box center [56, 222] width 21 height 5
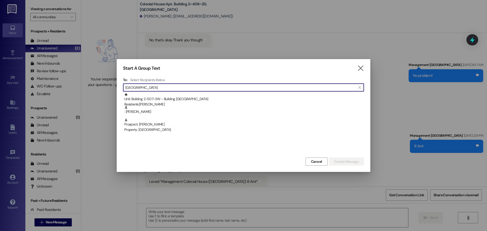
type input "Trenton"
click at [203, 92] on div "To: Select Recipients Below  Trenton  Unit: Building 2~507~3W - Building 2 Co…" at bounding box center [243, 117] width 241 height 79
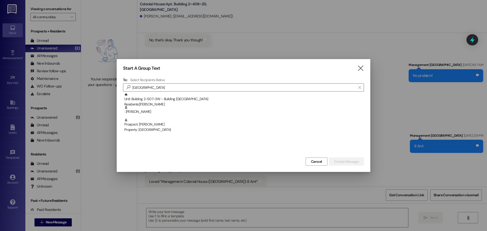
drag, startPoint x: 207, startPoint y: 99, endPoint x: 305, endPoint y: 141, distance: 107.6
click at [208, 99] on div "Unit: Building 2~507~3W - Building 2 Colonial House Residents: Trenton Brown" at bounding box center [244, 100] width 240 height 14
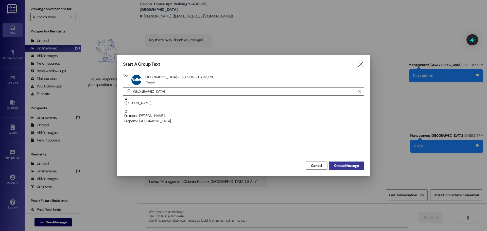
click at [346, 167] on span "Create Message" at bounding box center [346, 165] width 25 height 5
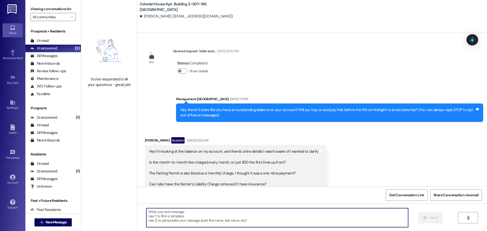
scroll to position [7932, 0]
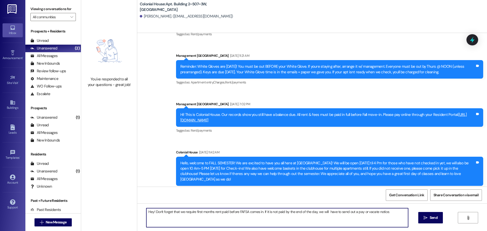
click at [200, 216] on textarea "Hey! Don't forget that we require first months rent paid before FAFSA comes in.…" at bounding box center [277, 217] width 262 height 19
type textarea "Hey! Don't forget that we require first months rent paid before FAFSA comes in.…"
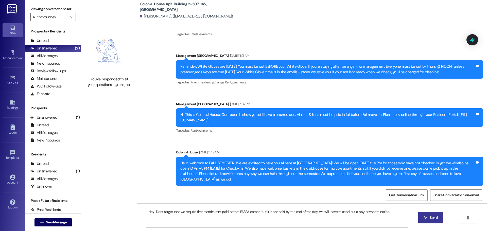
click at [427, 219] on icon "" at bounding box center [426, 218] width 4 height 4
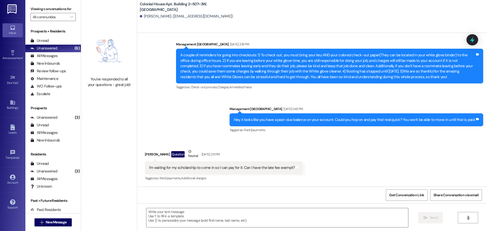
scroll to position [4856, 0]
